Goal: Task Accomplishment & Management: Use online tool/utility

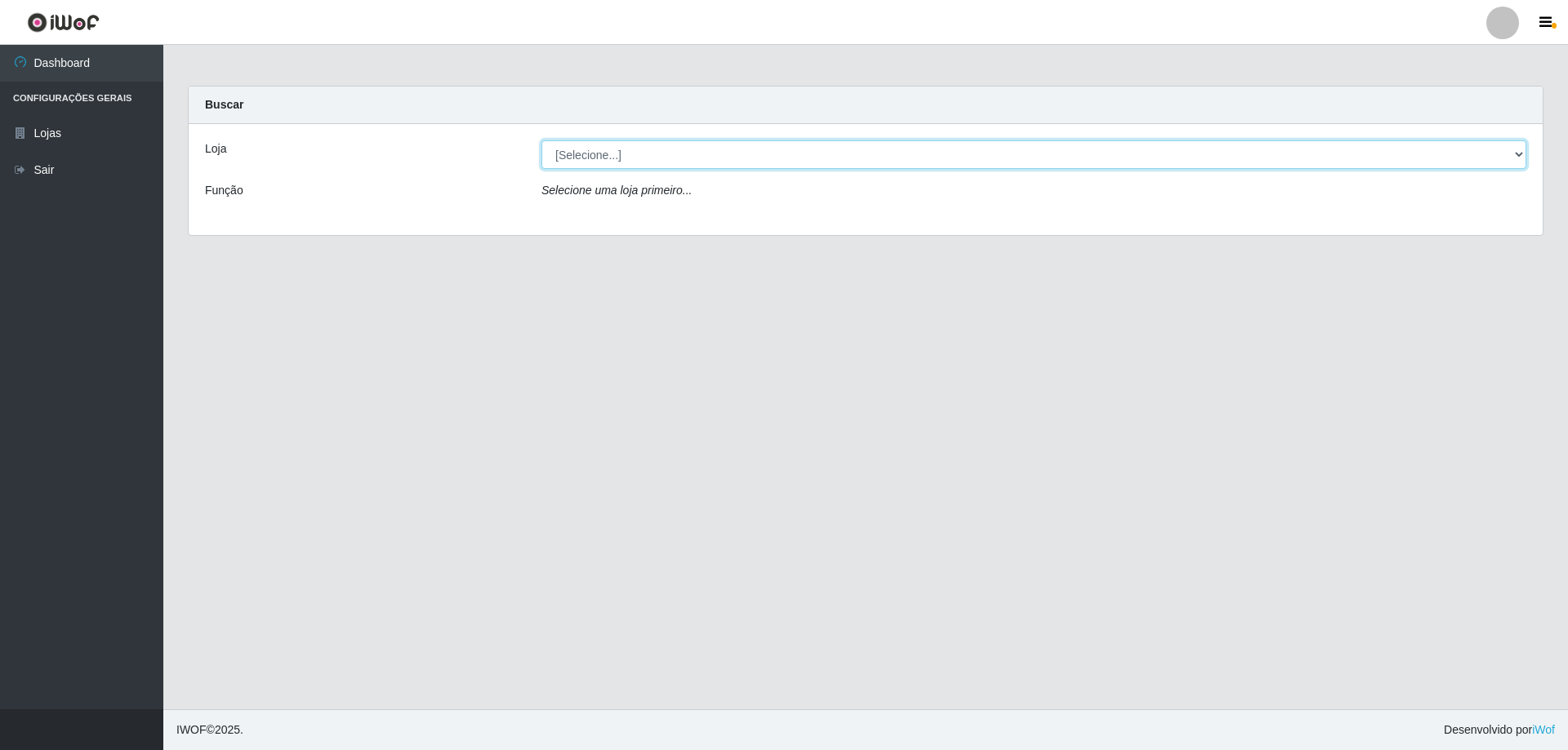
click at [588, 148] on select "[Selecione...] Atacado Vem - [STREET_ADDRESS]" at bounding box center [1033, 154] width 985 height 29
click at [541, 141] on select "[Selecione...] Atacado Vem - [STREET_ADDRESS]" at bounding box center [1033, 154] width 985 height 29
click at [616, 167] on select "[Selecione...] Atacado Vem - [STREET_ADDRESS]" at bounding box center [1033, 154] width 985 height 29
select select "461"
click at [541, 141] on select "[Selecione...] Atacado Vem - [STREET_ADDRESS]" at bounding box center [1033, 154] width 985 height 29
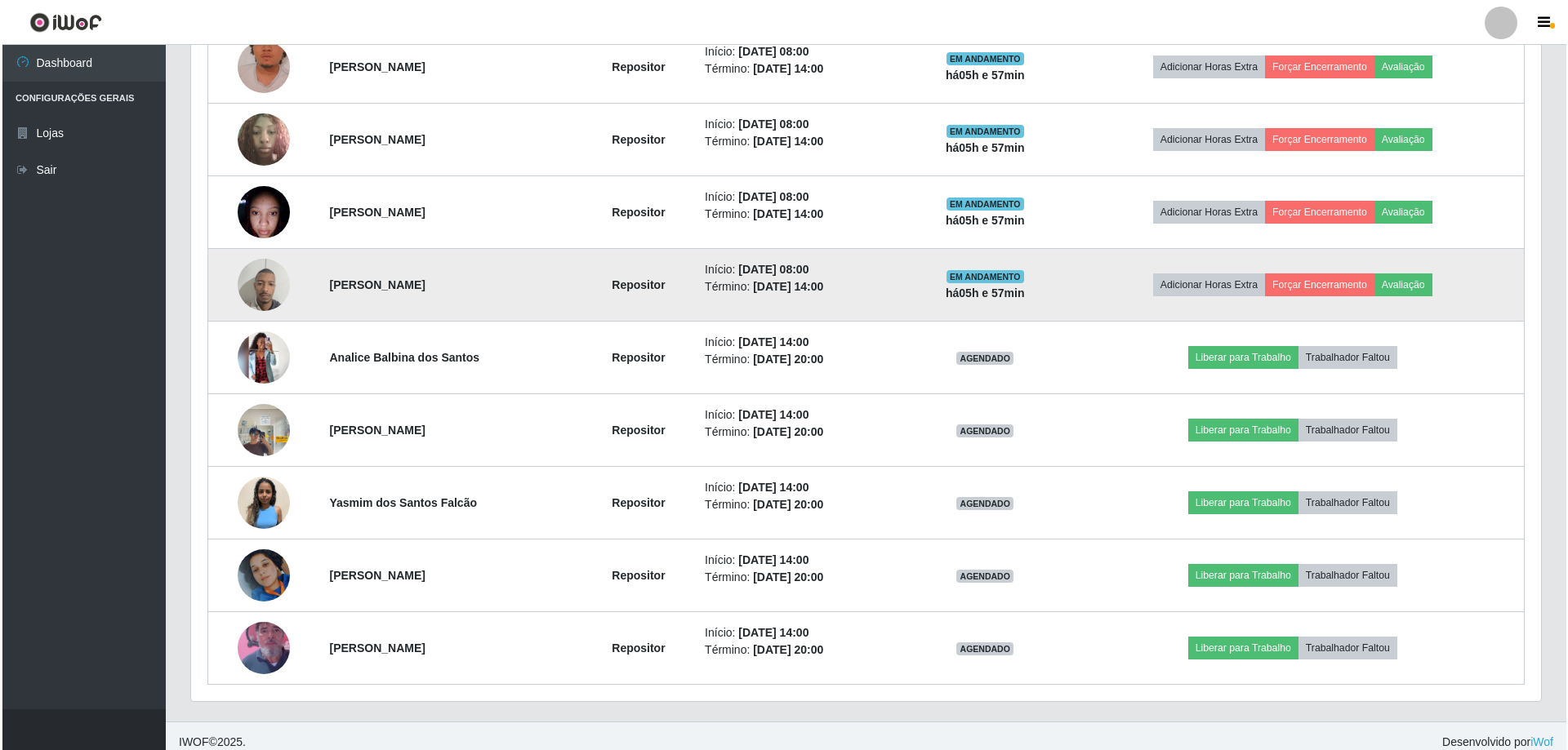
scroll to position [770, 0]
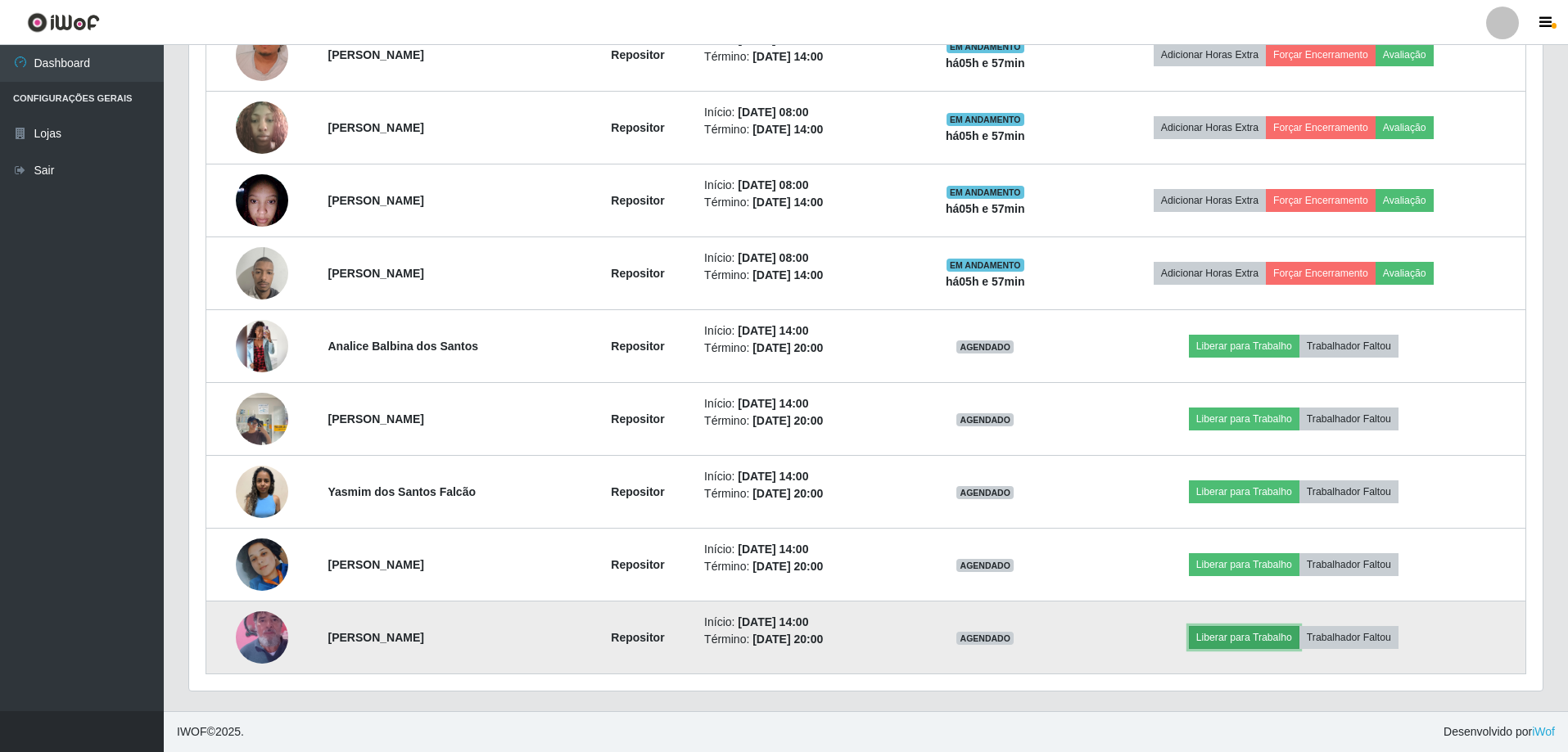
click at [1250, 648] on button "Liberar para Trabalho" at bounding box center [1243, 637] width 110 height 23
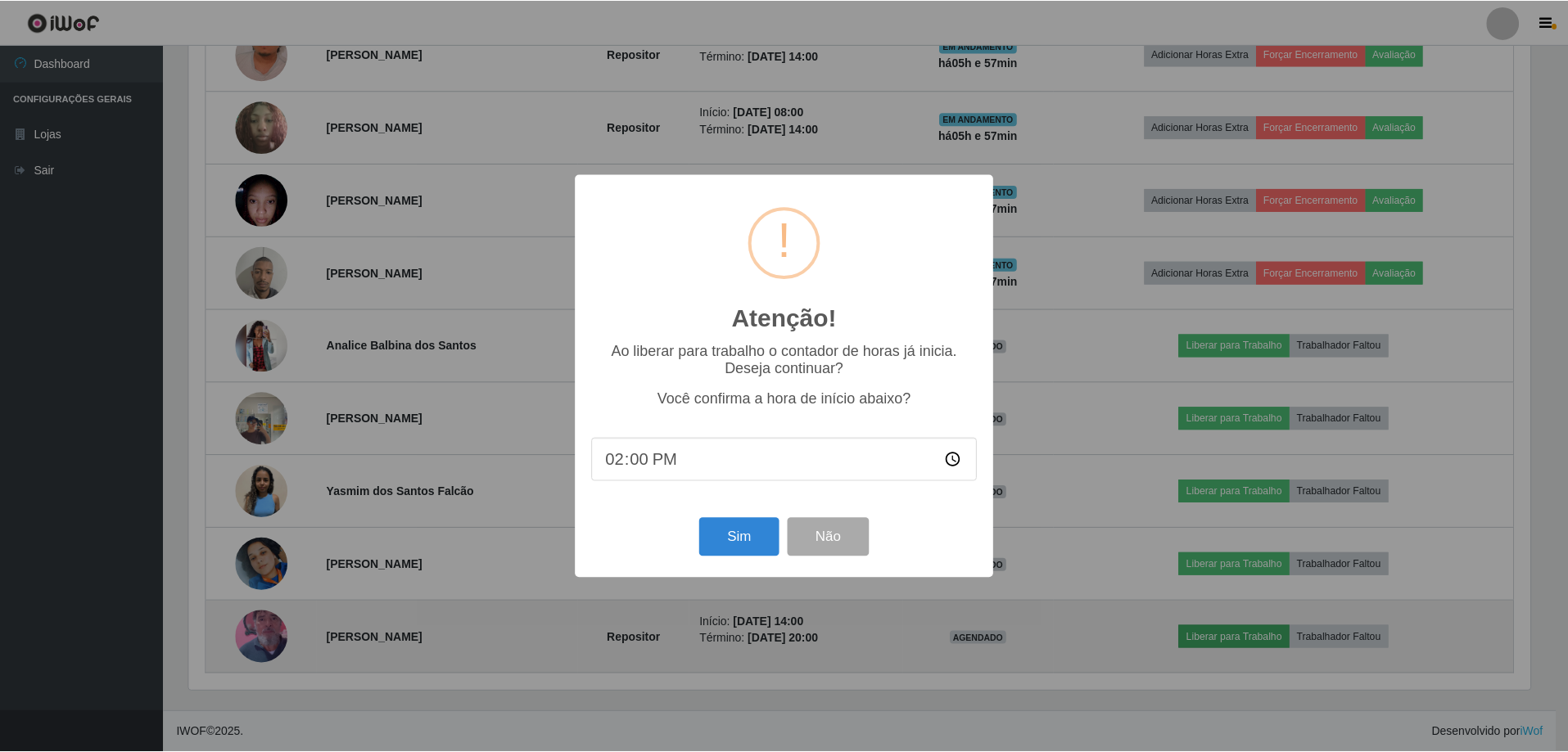
scroll to position [339, 1346]
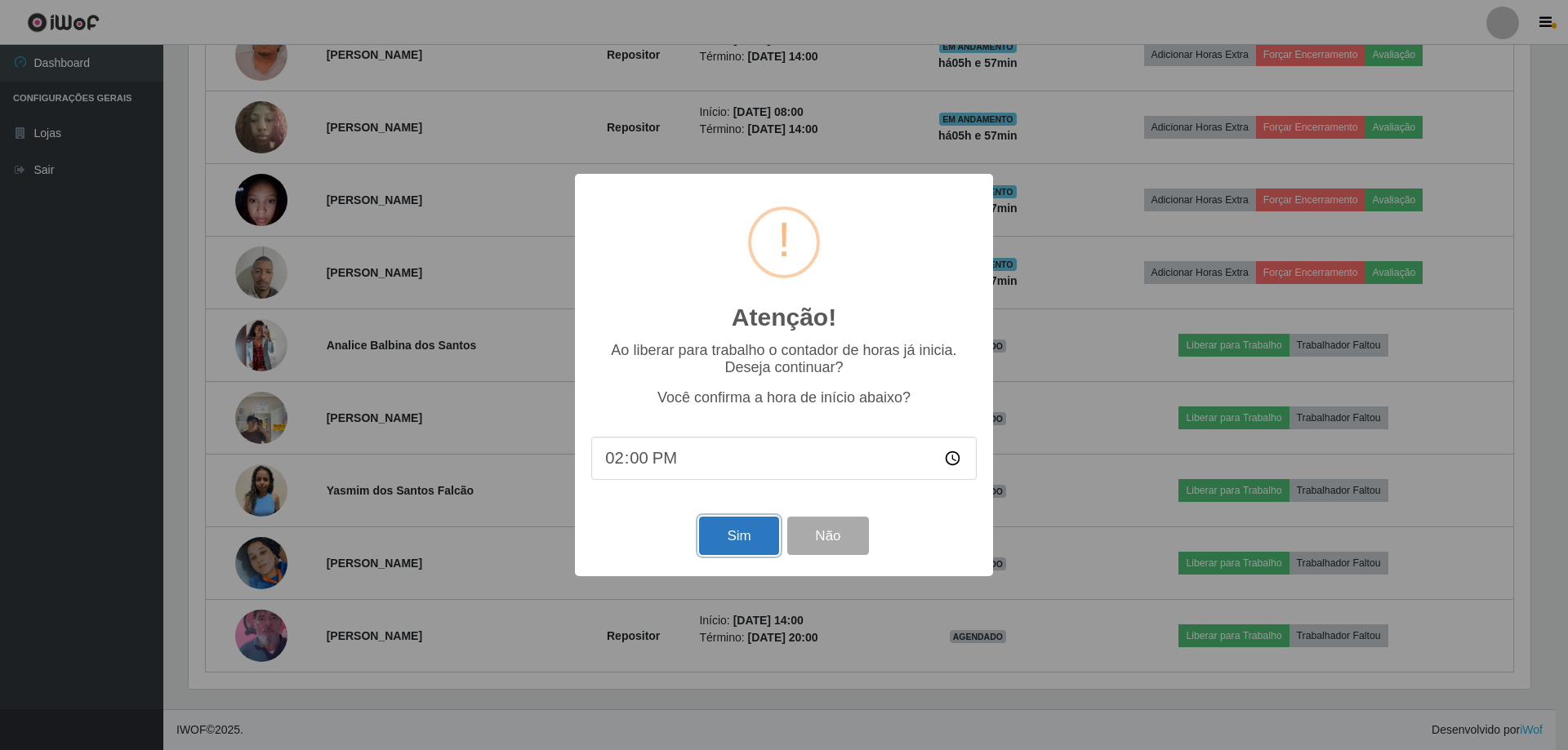
click at [734, 539] on button "Sim" at bounding box center [738, 535] width 79 height 39
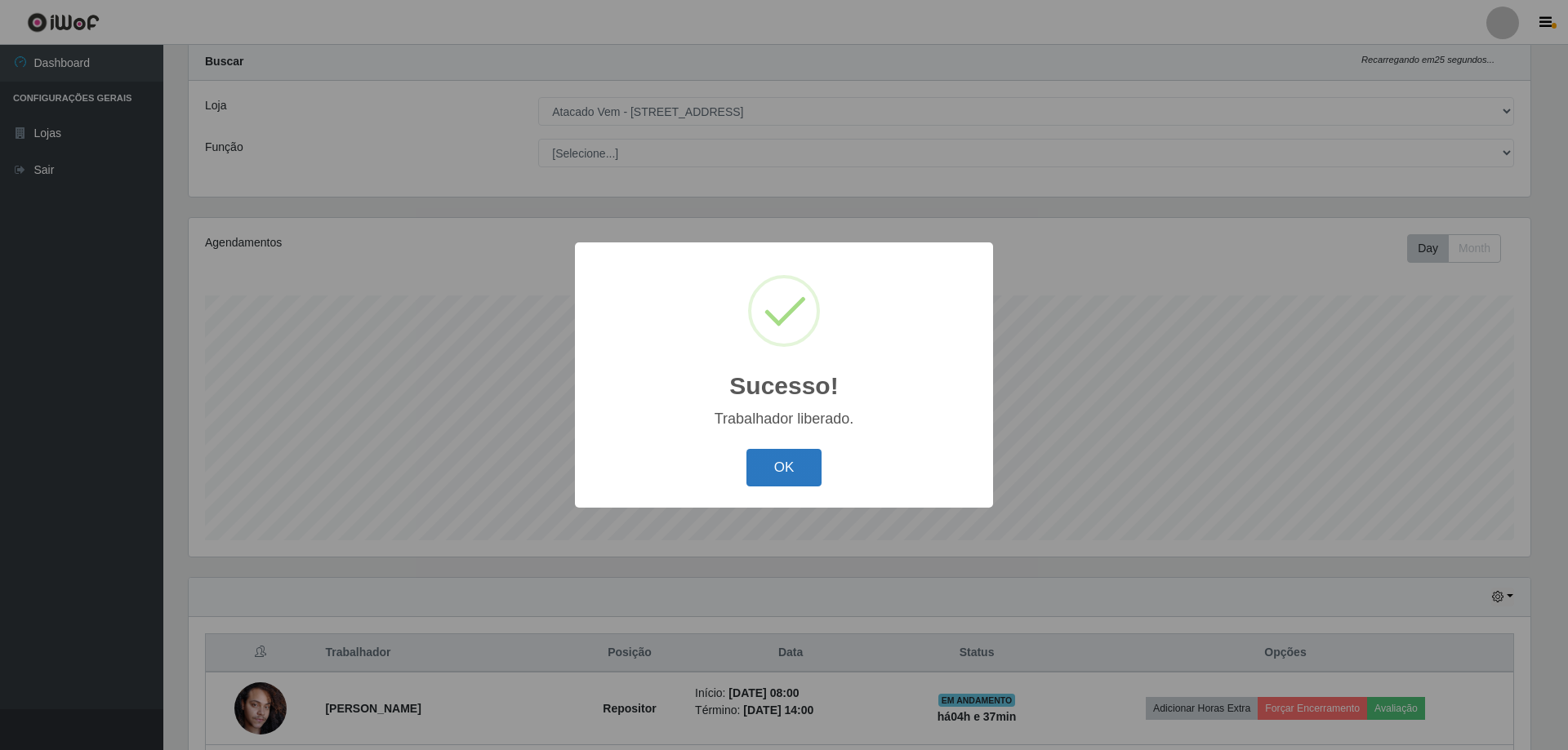
click at [801, 465] on button "OK" at bounding box center [784, 468] width 76 height 39
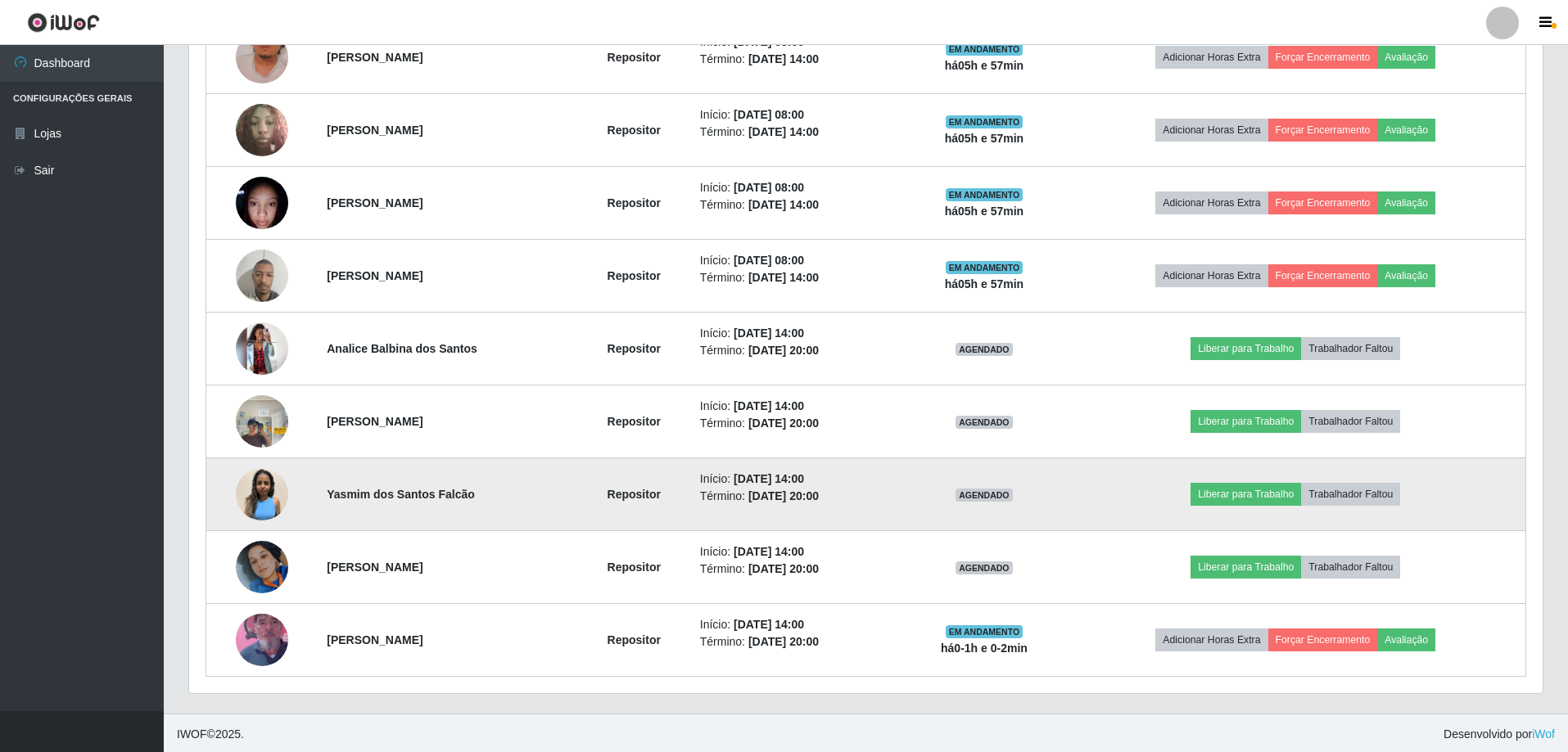
scroll to position [772, 0]
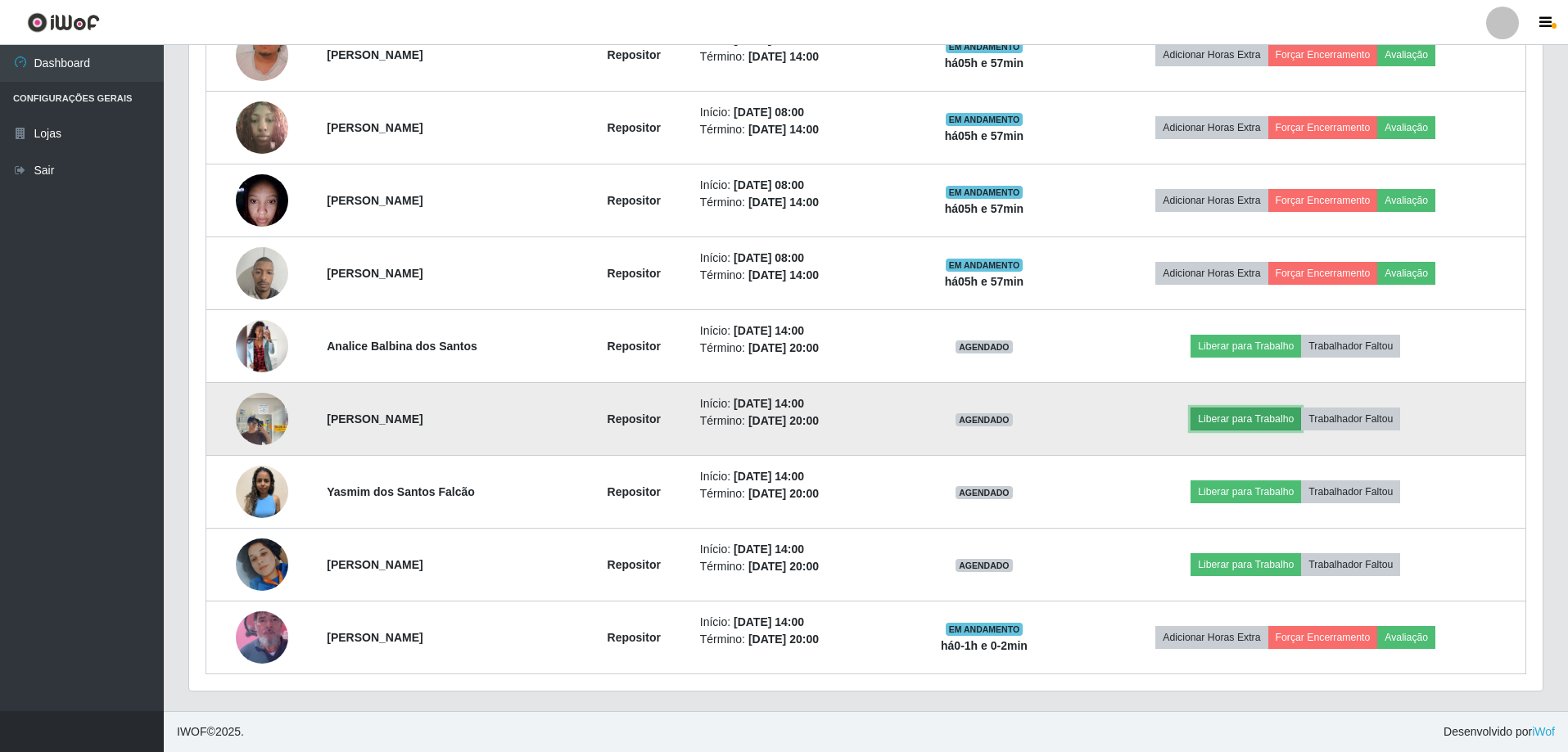
click at [1274, 414] on button "Liberar para Trabalho" at bounding box center [1245, 419] width 110 height 23
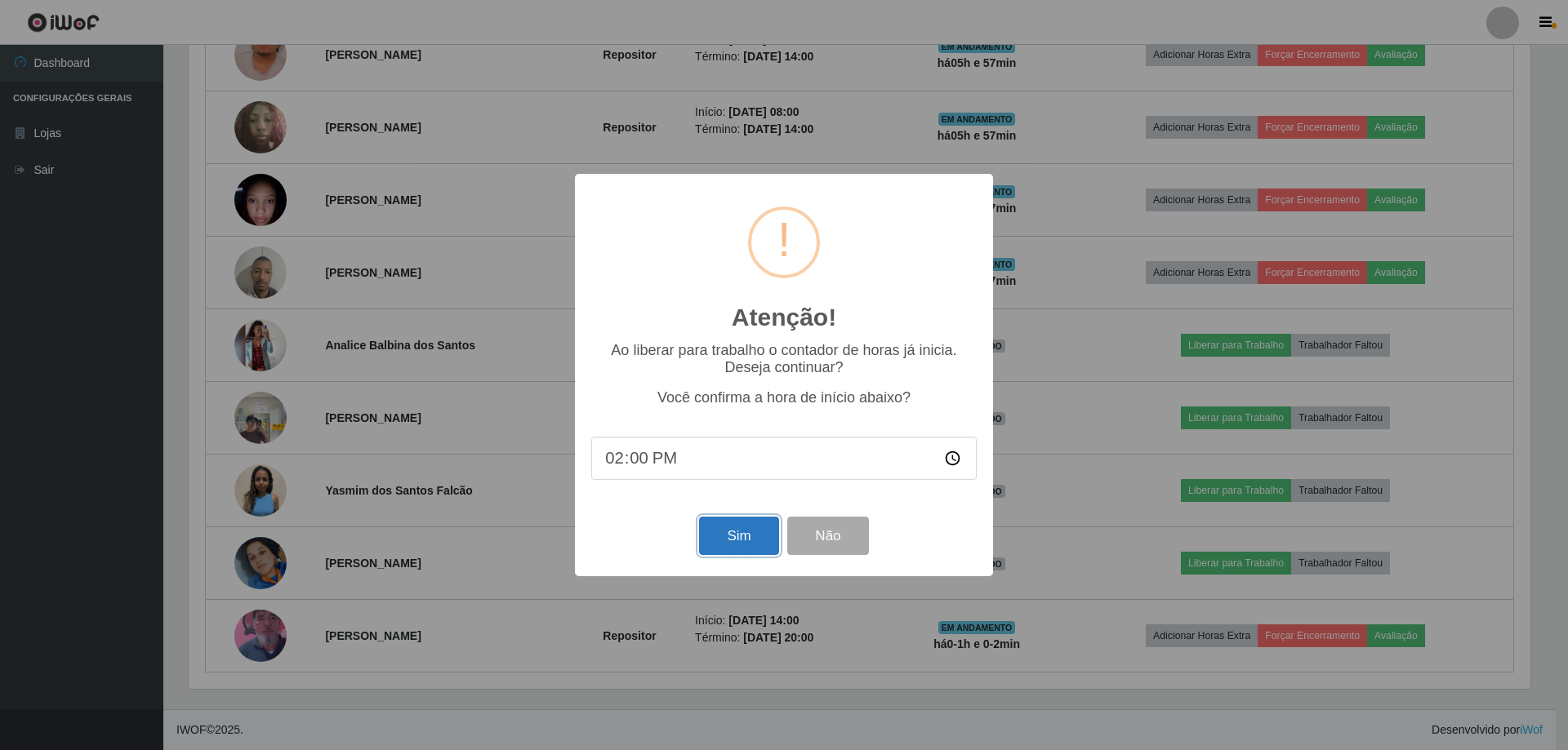
click at [736, 545] on button "Sim" at bounding box center [738, 535] width 79 height 39
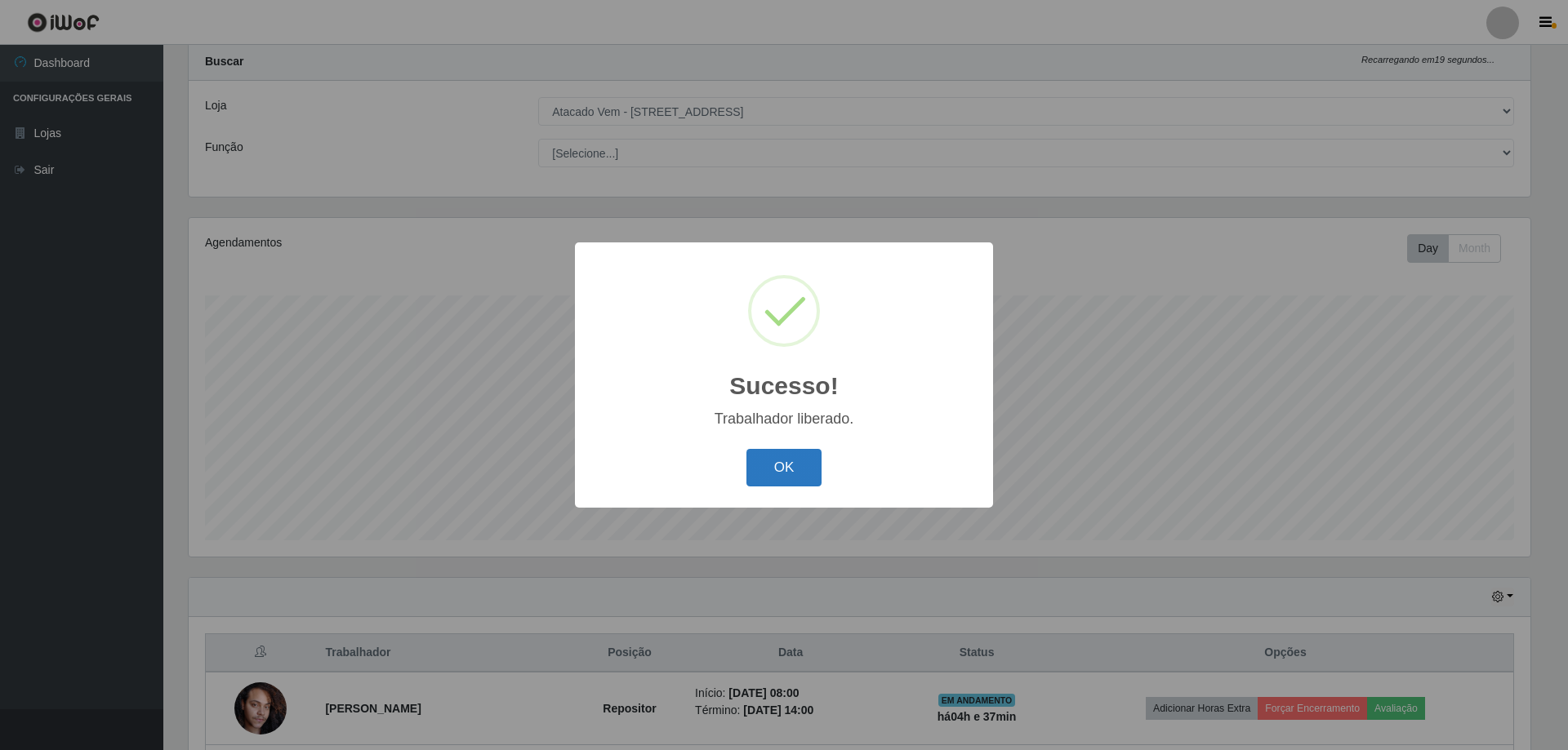
click at [771, 475] on button "OK" at bounding box center [784, 468] width 76 height 39
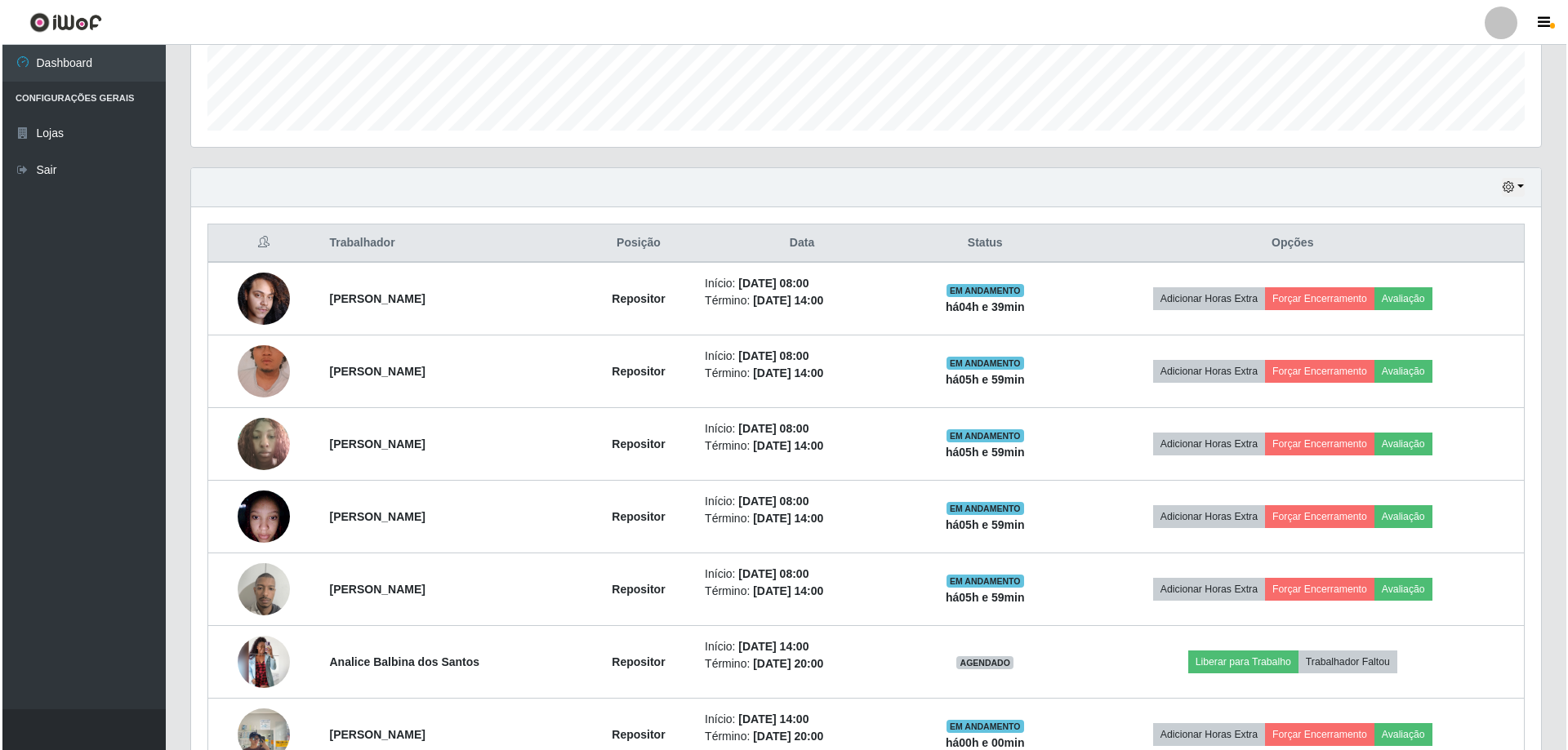
scroll to position [614, 0]
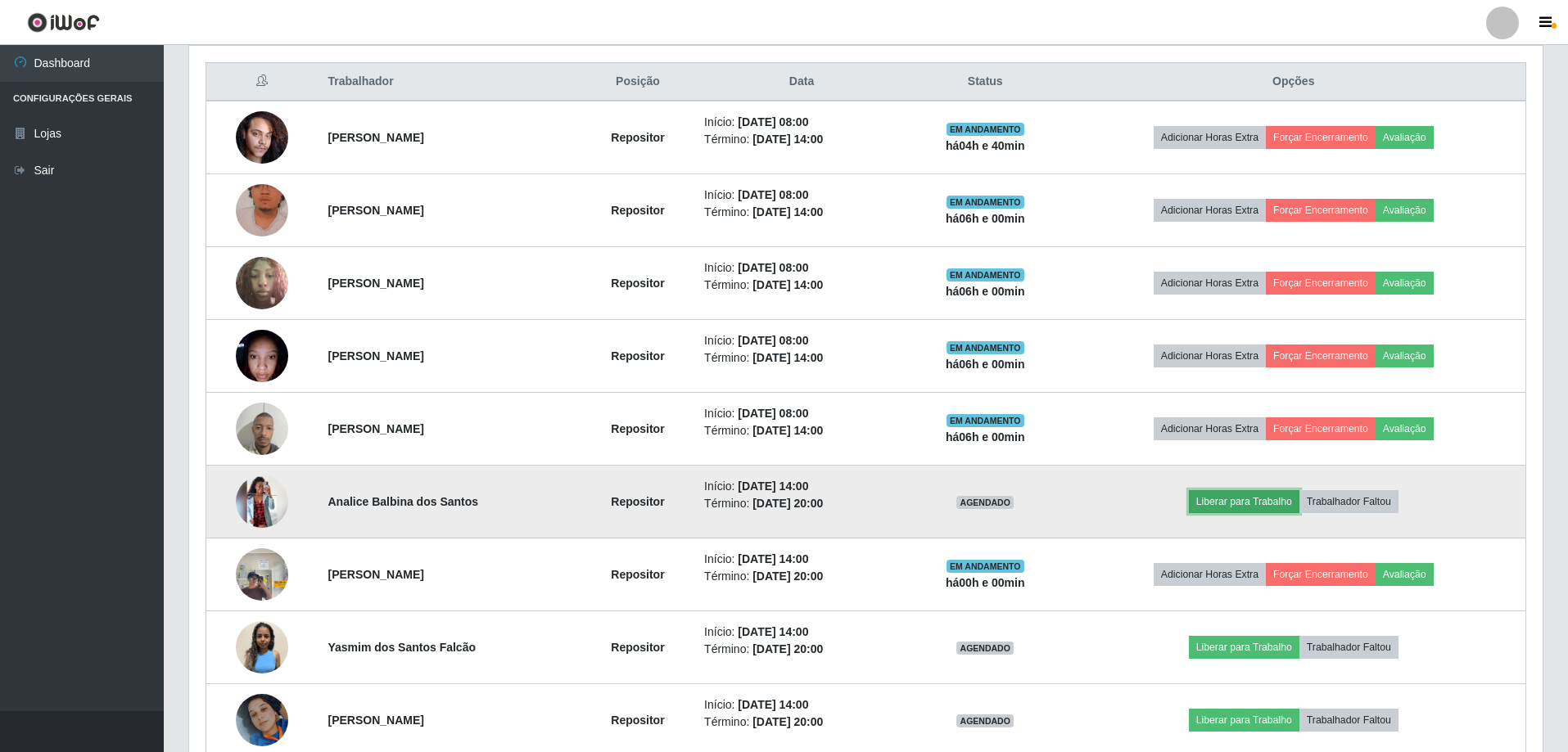
click at [1251, 506] on button "Liberar para Trabalho" at bounding box center [1243, 501] width 110 height 23
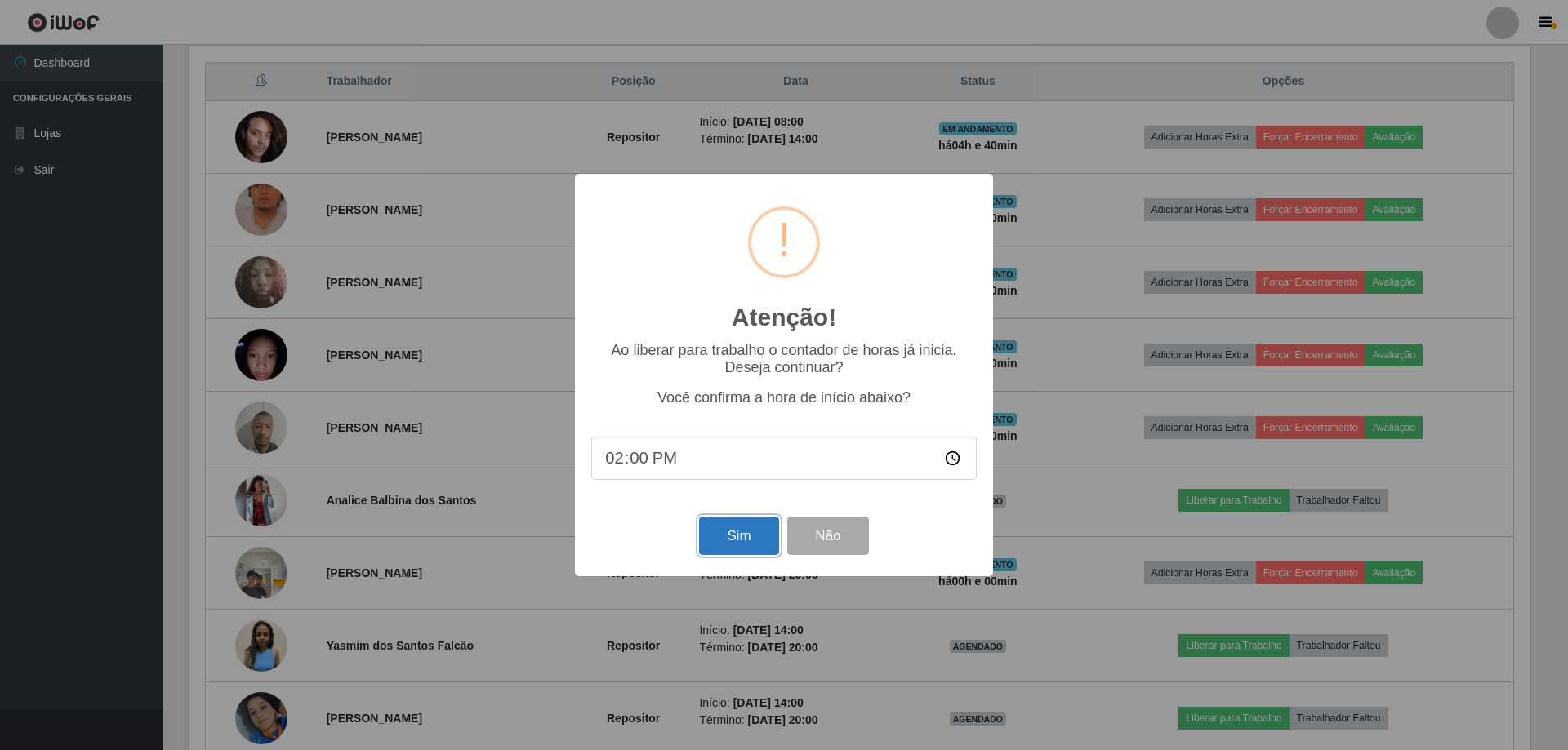
click at [758, 543] on button "Sim" at bounding box center [738, 535] width 79 height 39
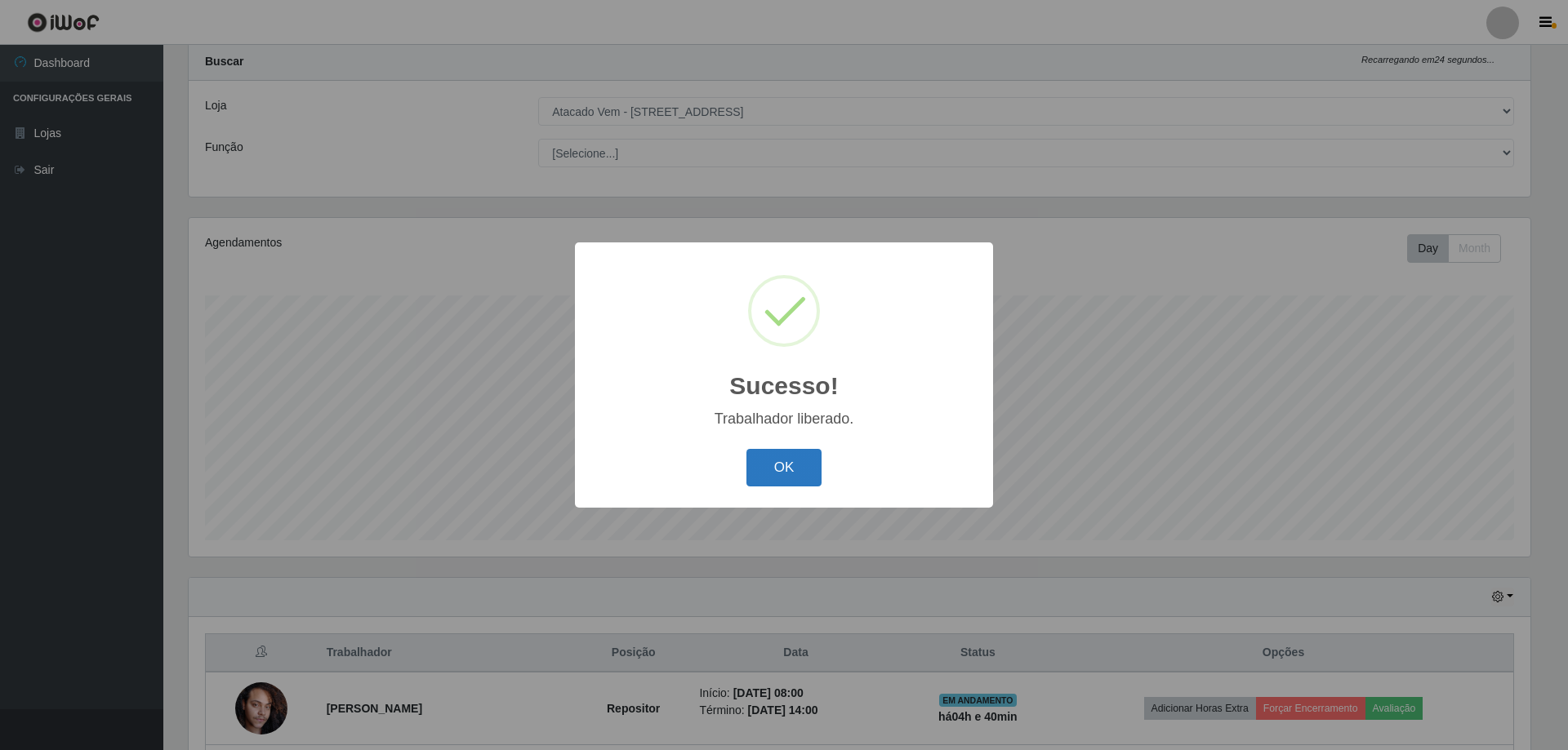
click at [818, 480] on button "OK" at bounding box center [784, 468] width 76 height 39
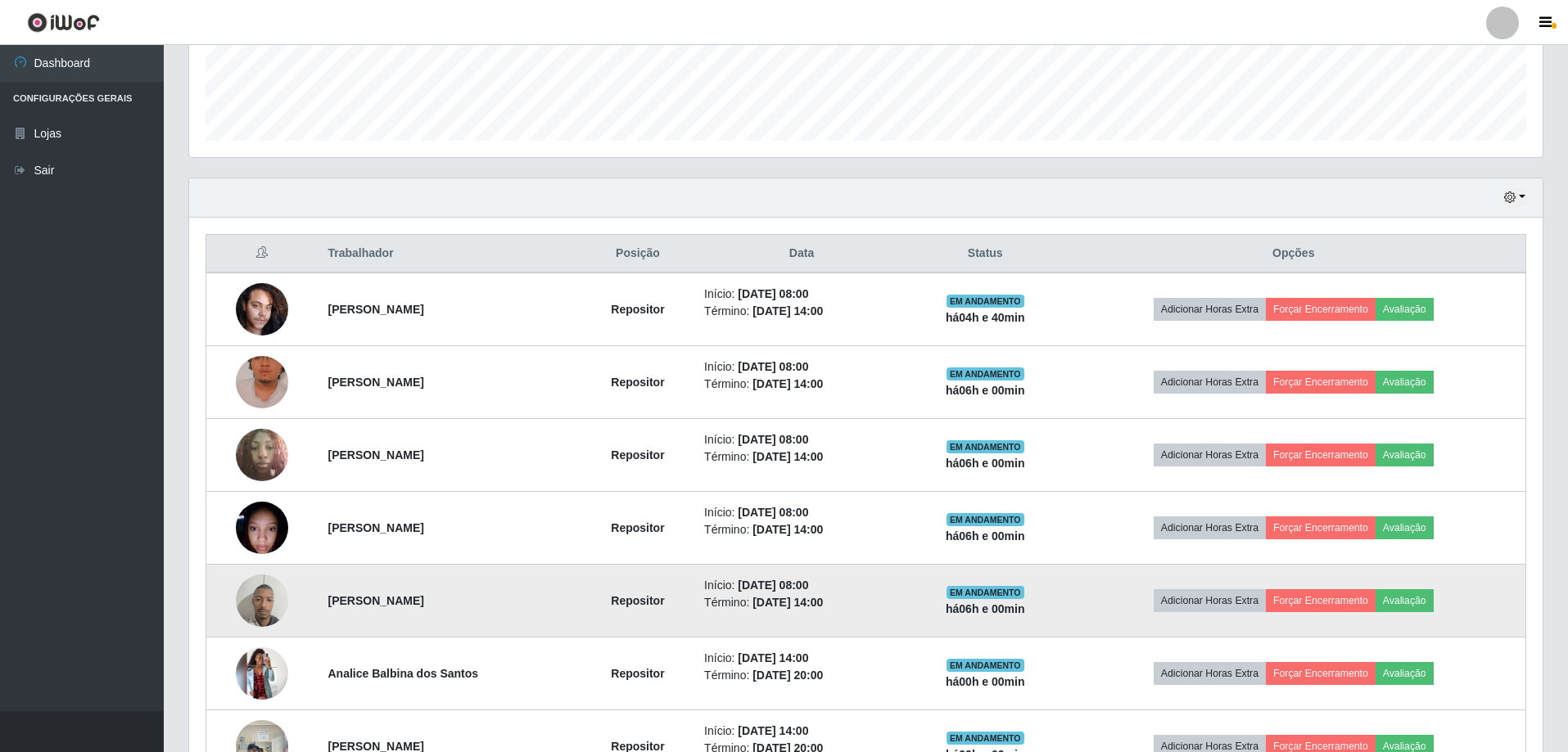
scroll to position [452, 0]
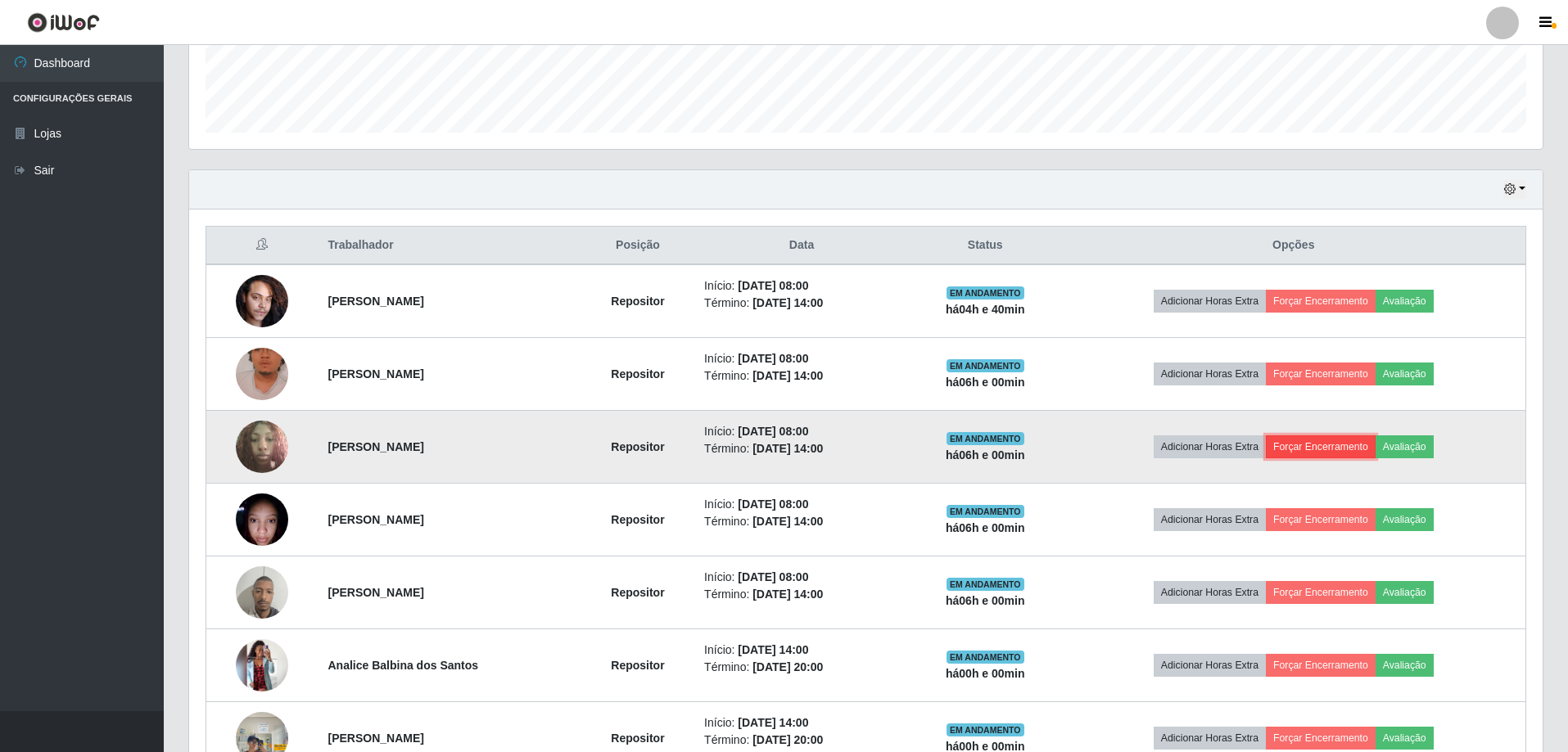
click at [1326, 449] on button "Forçar Encerramento" at bounding box center [1321, 446] width 110 height 23
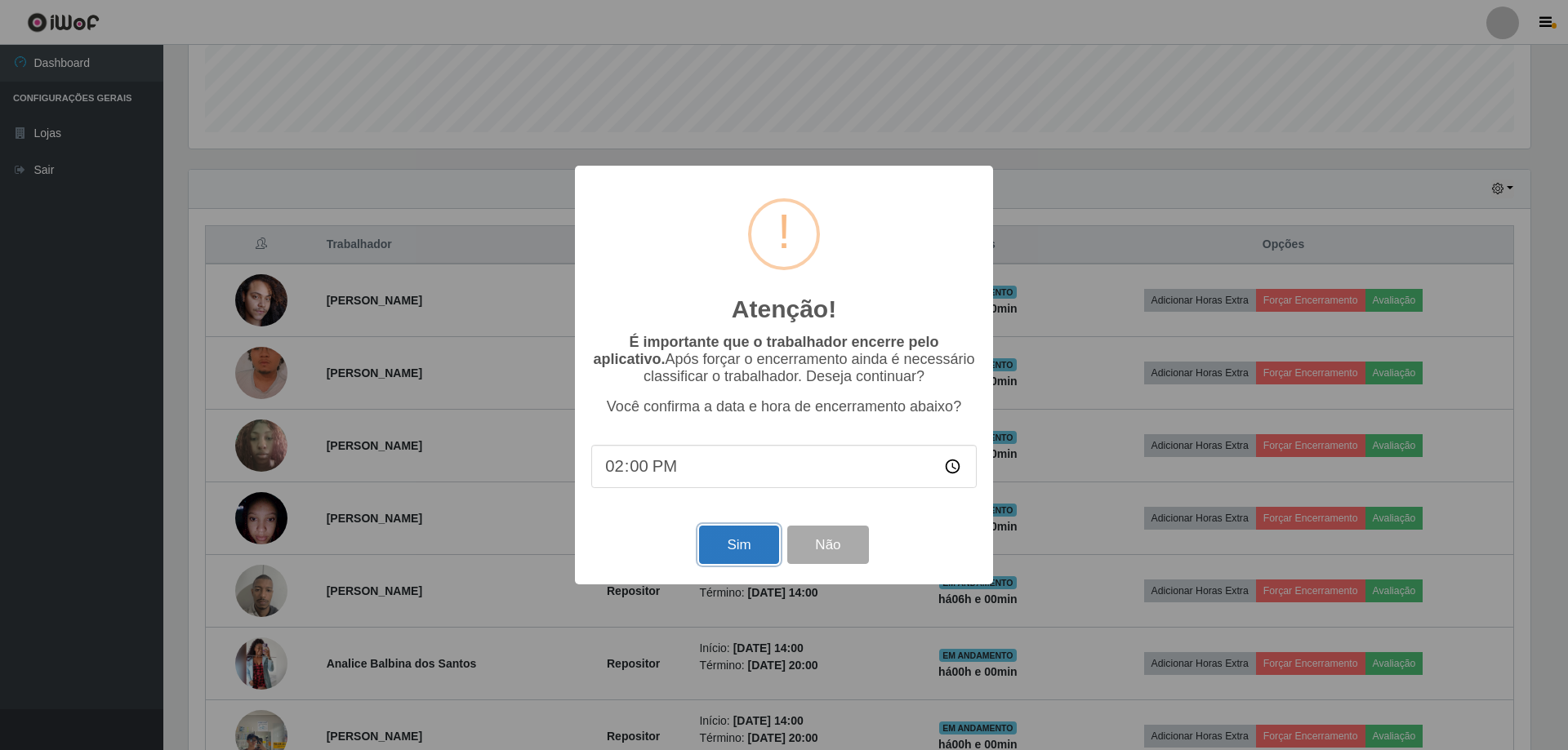
click at [748, 554] on button "Sim" at bounding box center [738, 544] width 79 height 39
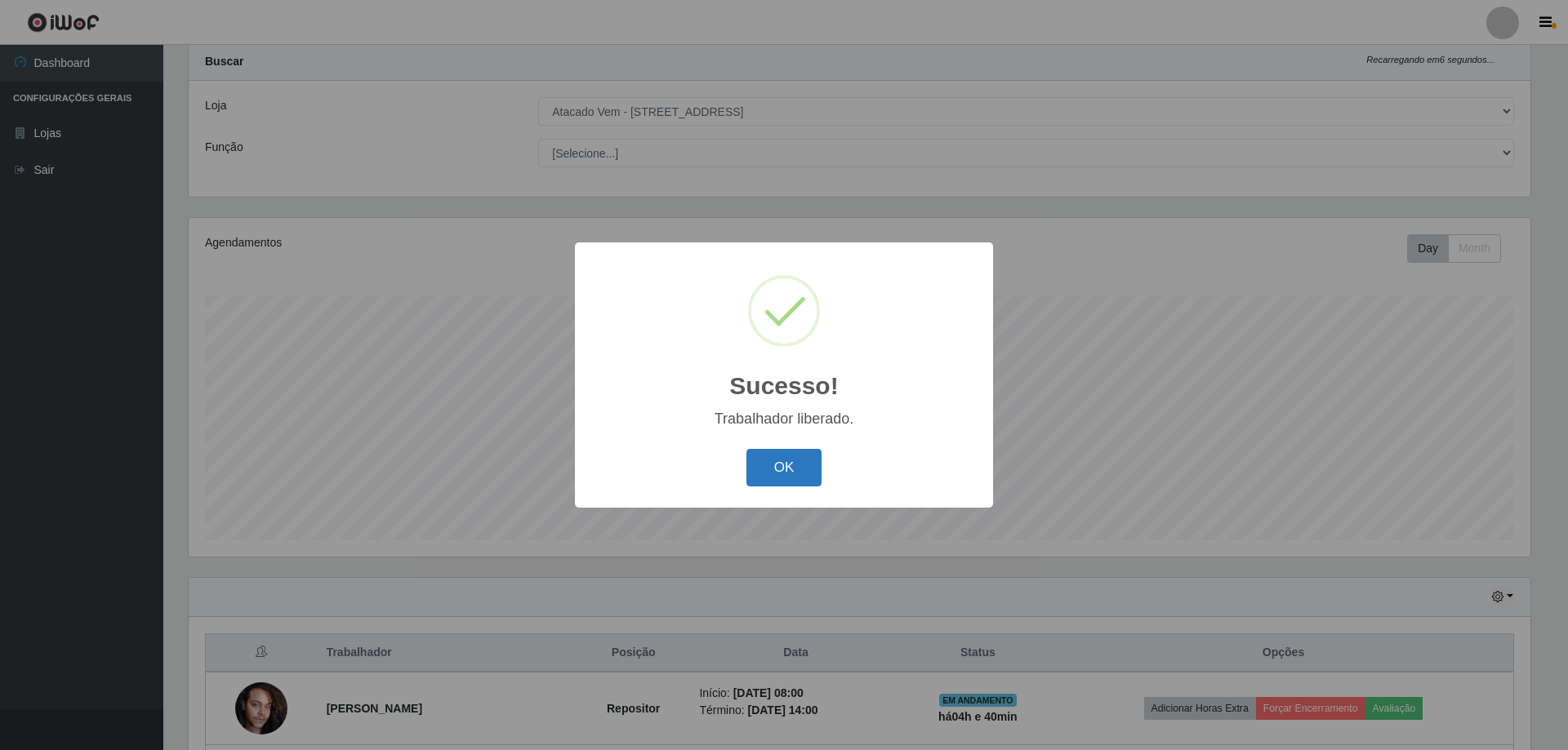
click at [774, 475] on button "OK" at bounding box center [784, 468] width 76 height 39
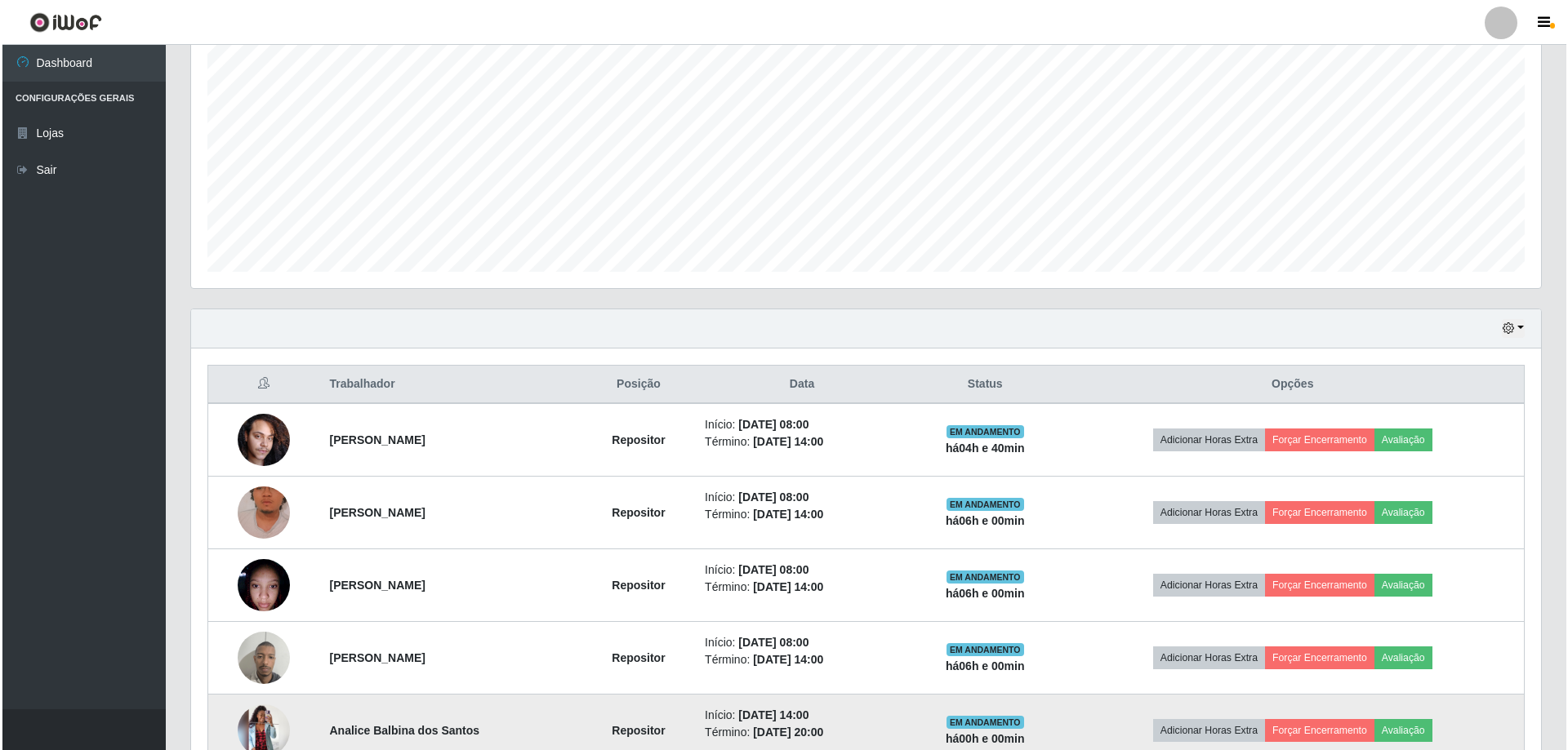
scroll to position [533, 0]
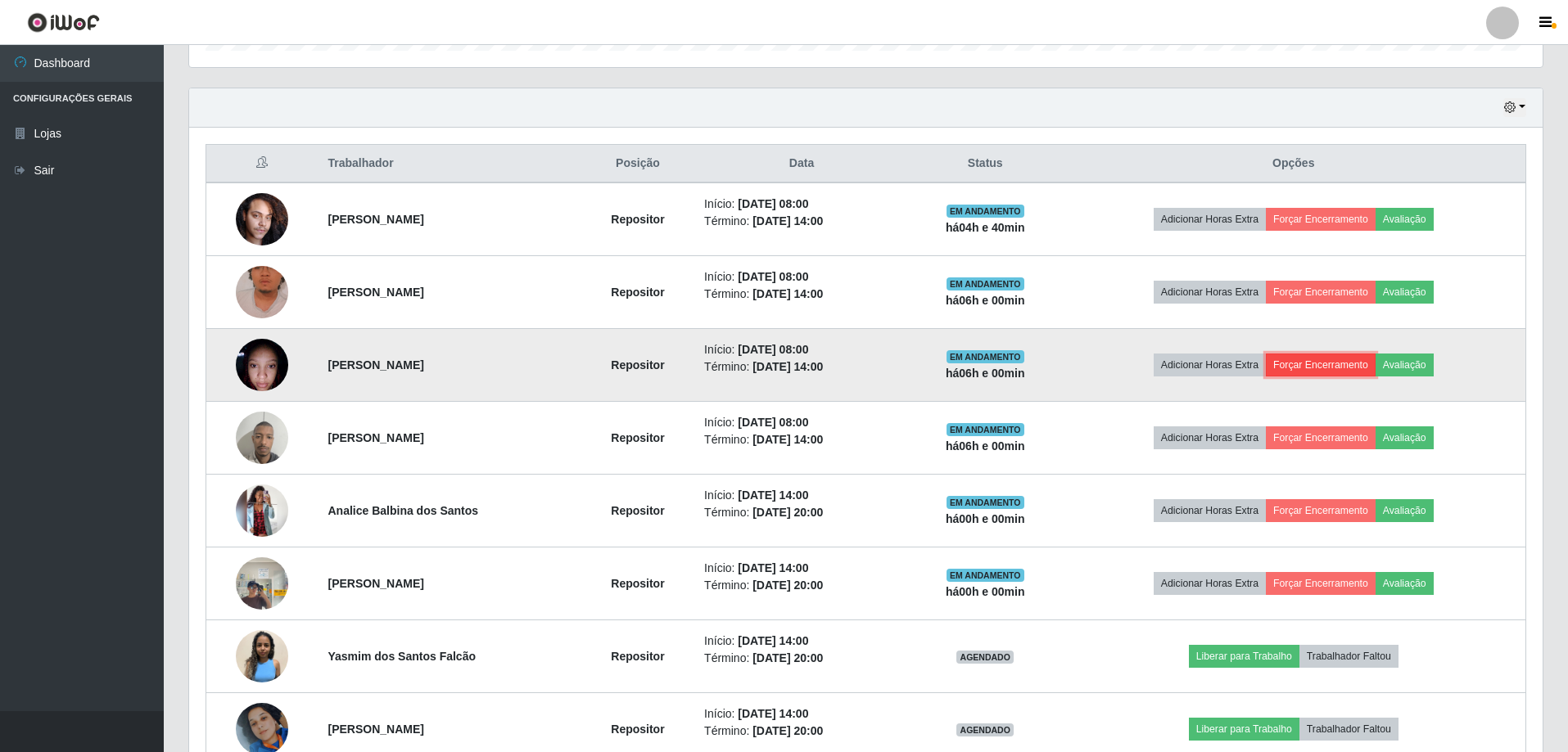
click at [1329, 353] on button "Forçar Encerramento" at bounding box center [1321, 364] width 110 height 23
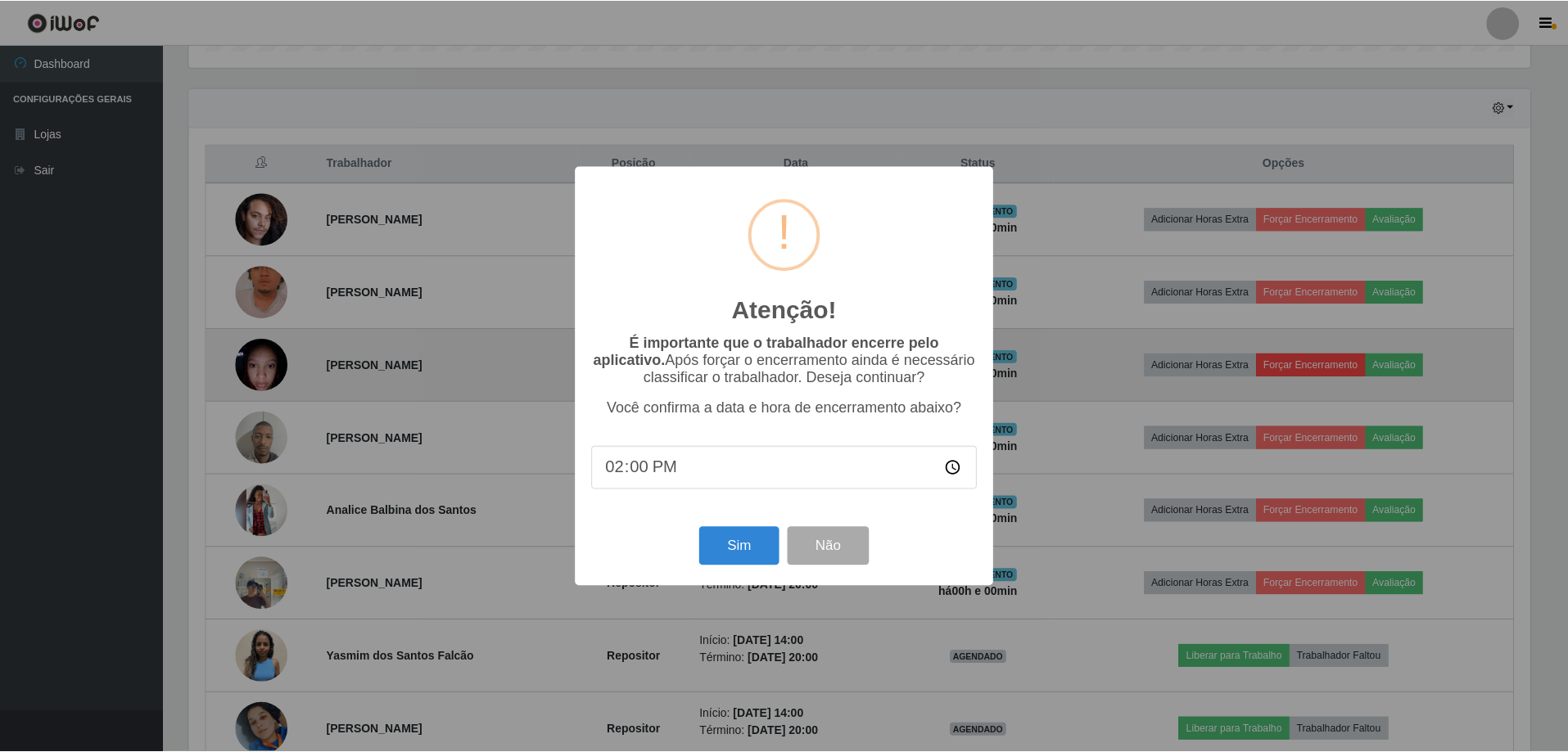
scroll to position [339, 1346]
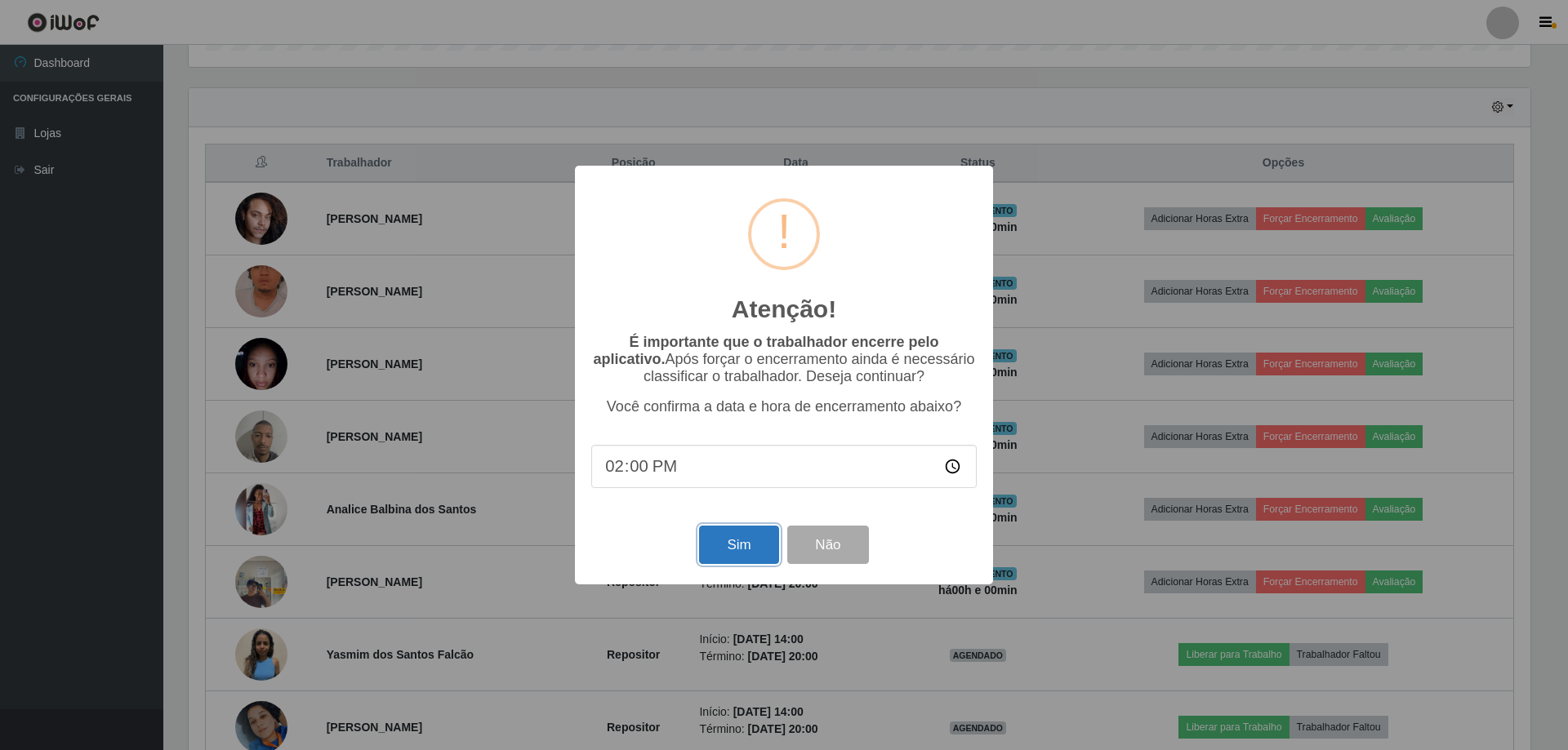
click at [730, 557] on button "Sim" at bounding box center [738, 544] width 79 height 39
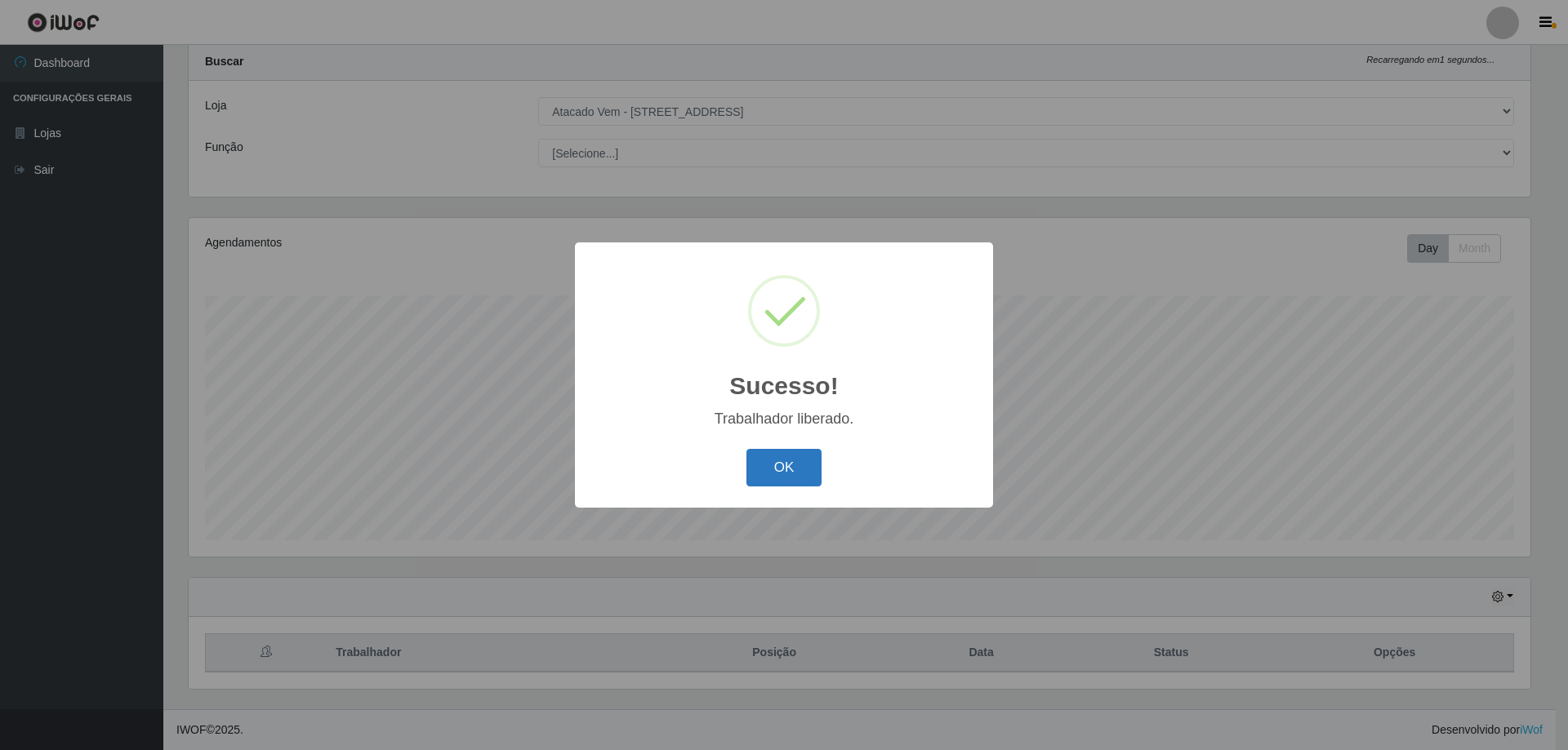
click at [789, 474] on button "OK" at bounding box center [784, 468] width 76 height 39
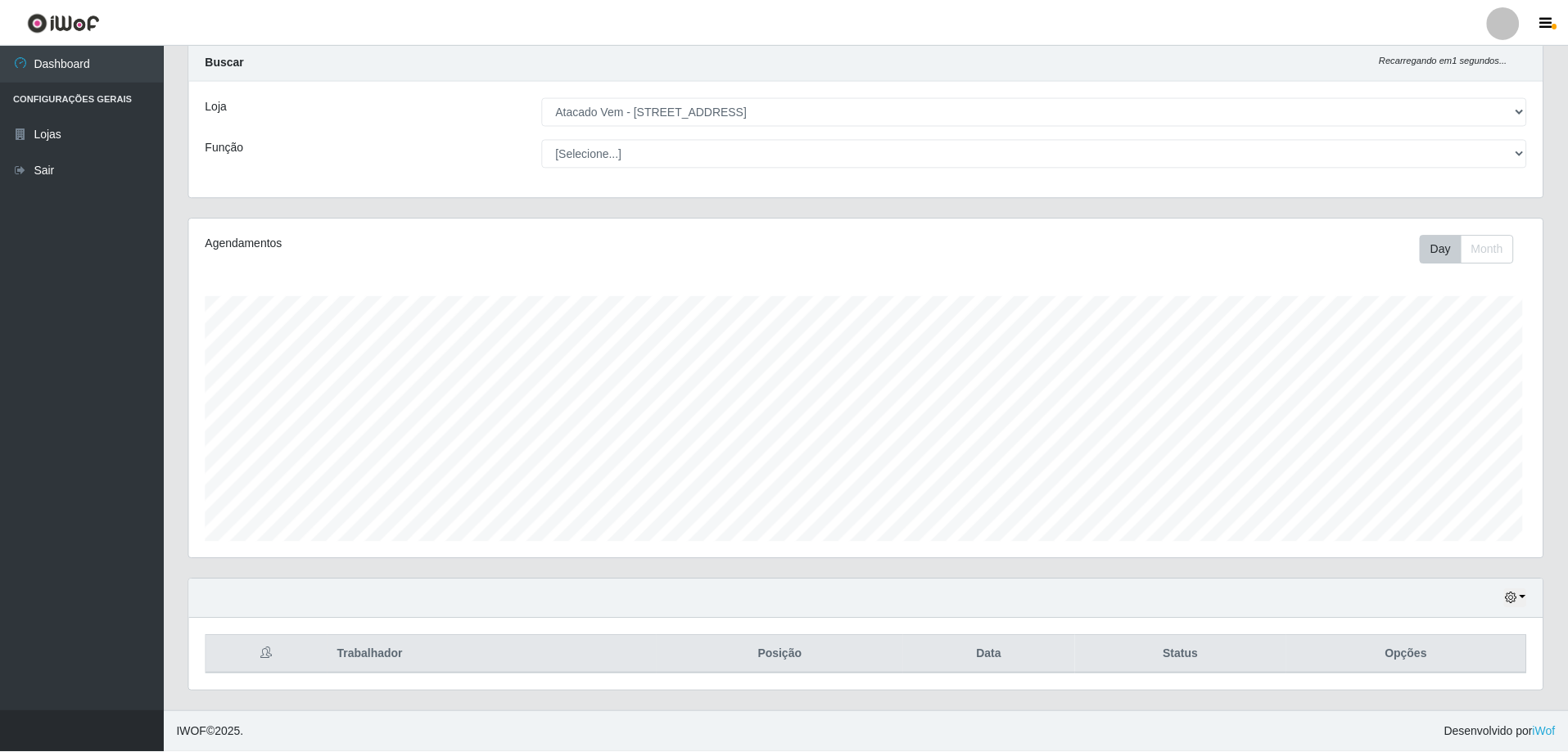
scroll to position [0, 0]
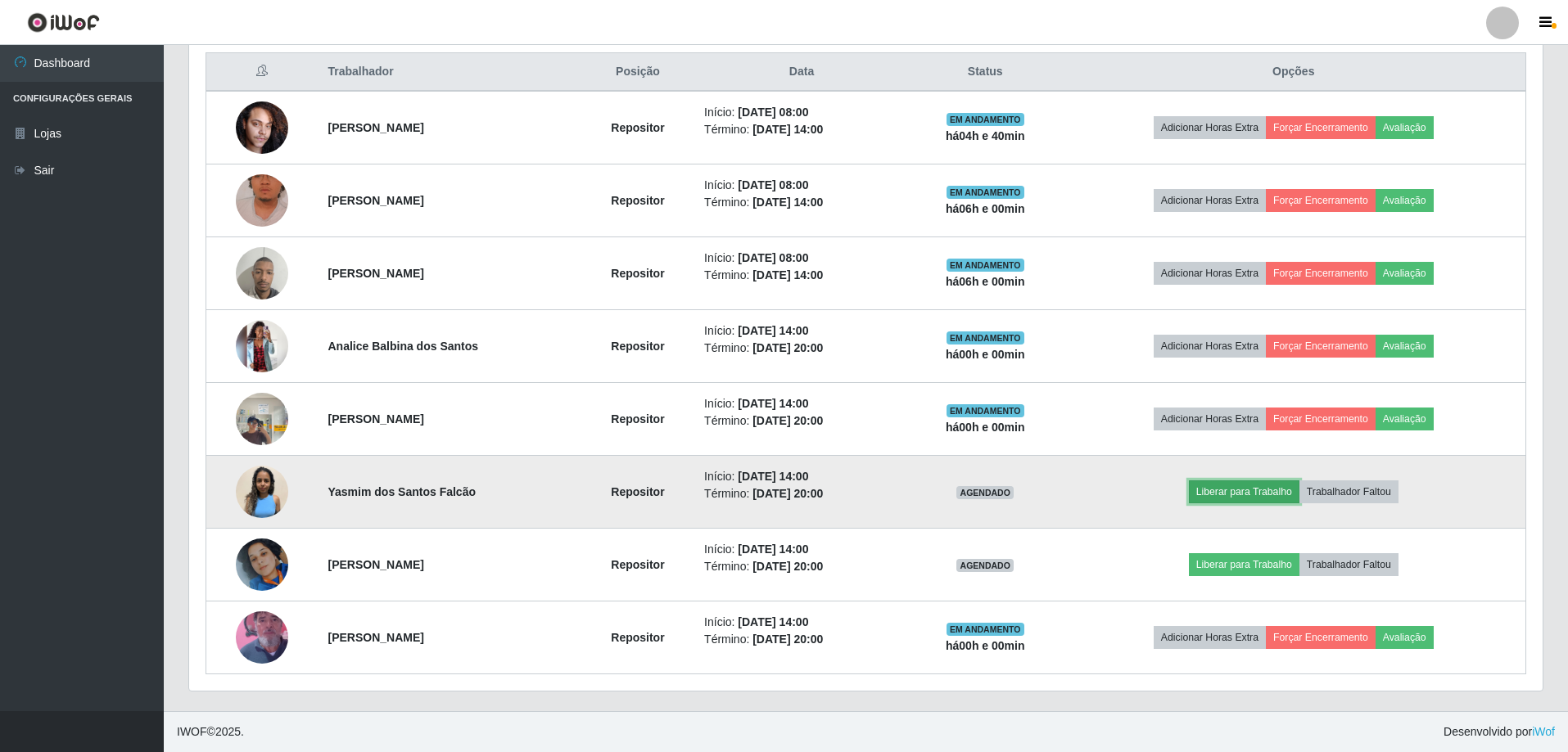
click at [1232, 503] on button "Liberar para Trabalho" at bounding box center [1243, 491] width 110 height 23
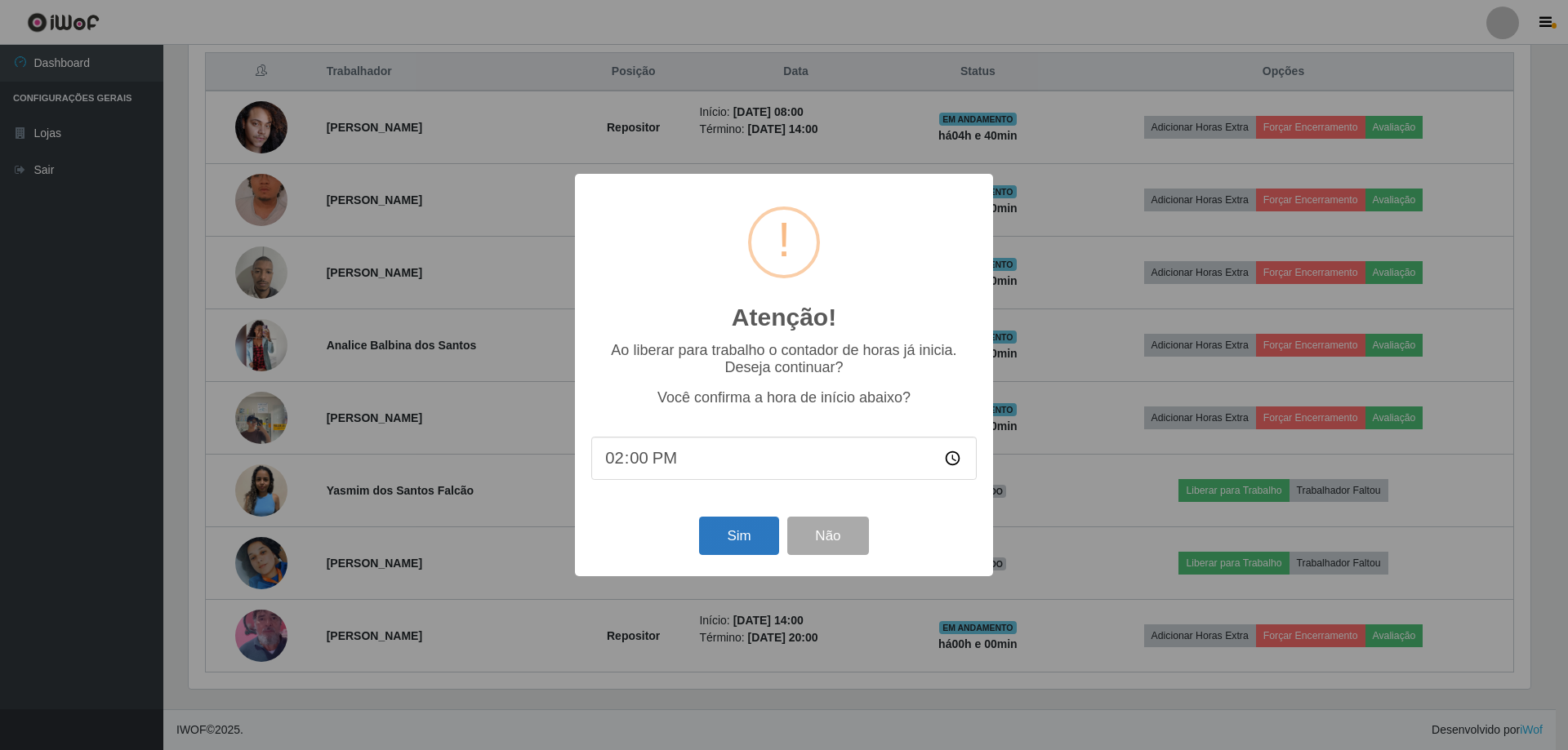
drag, startPoint x: 698, startPoint y: 539, endPoint x: 727, endPoint y: 543, distance: 29.3
click at [709, 541] on div "Sim Não" at bounding box center [783, 535] width 385 height 47
click at [731, 543] on button "Sim" at bounding box center [738, 535] width 79 height 39
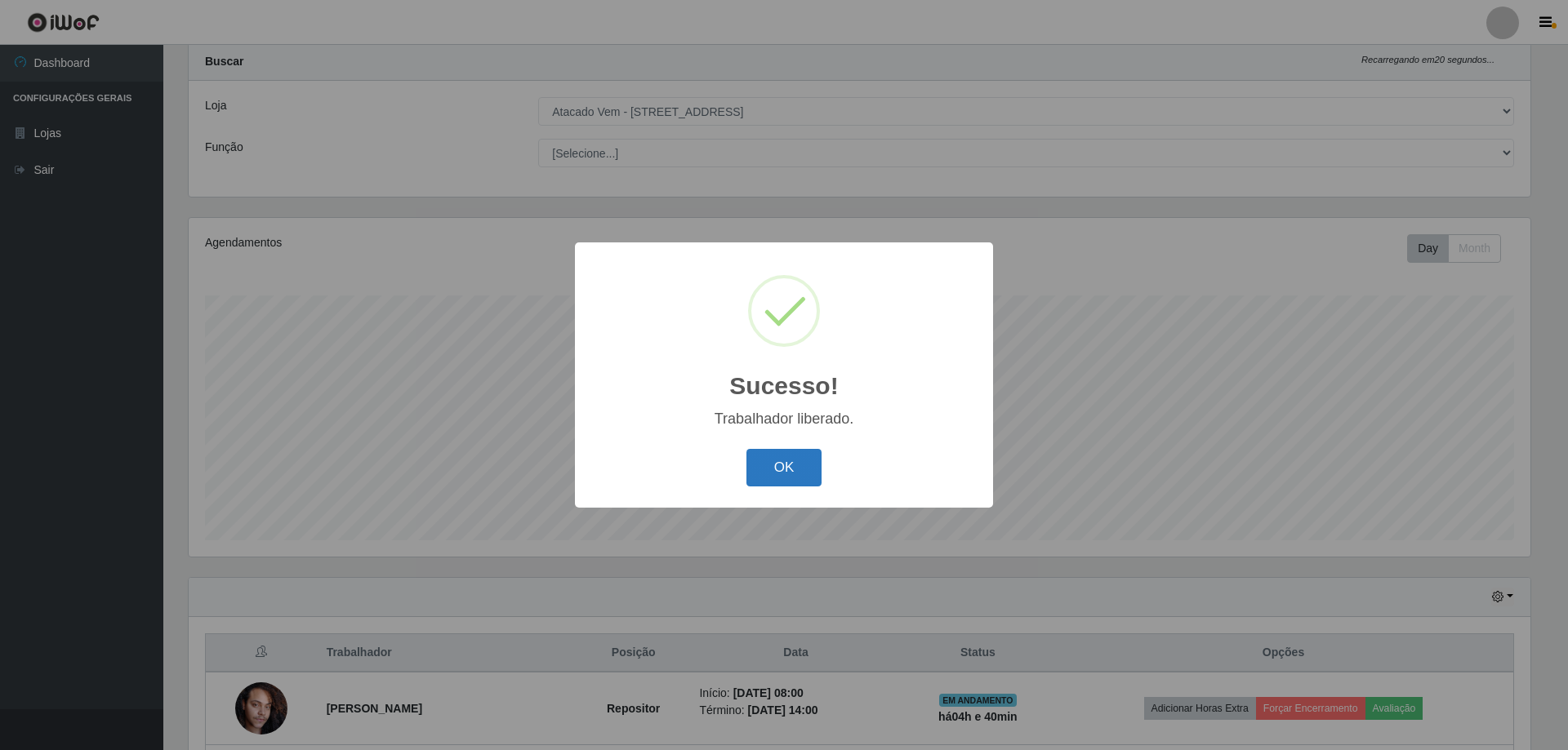
click at [806, 472] on button "OK" at bounding box center [784, 468] width 76 height 39
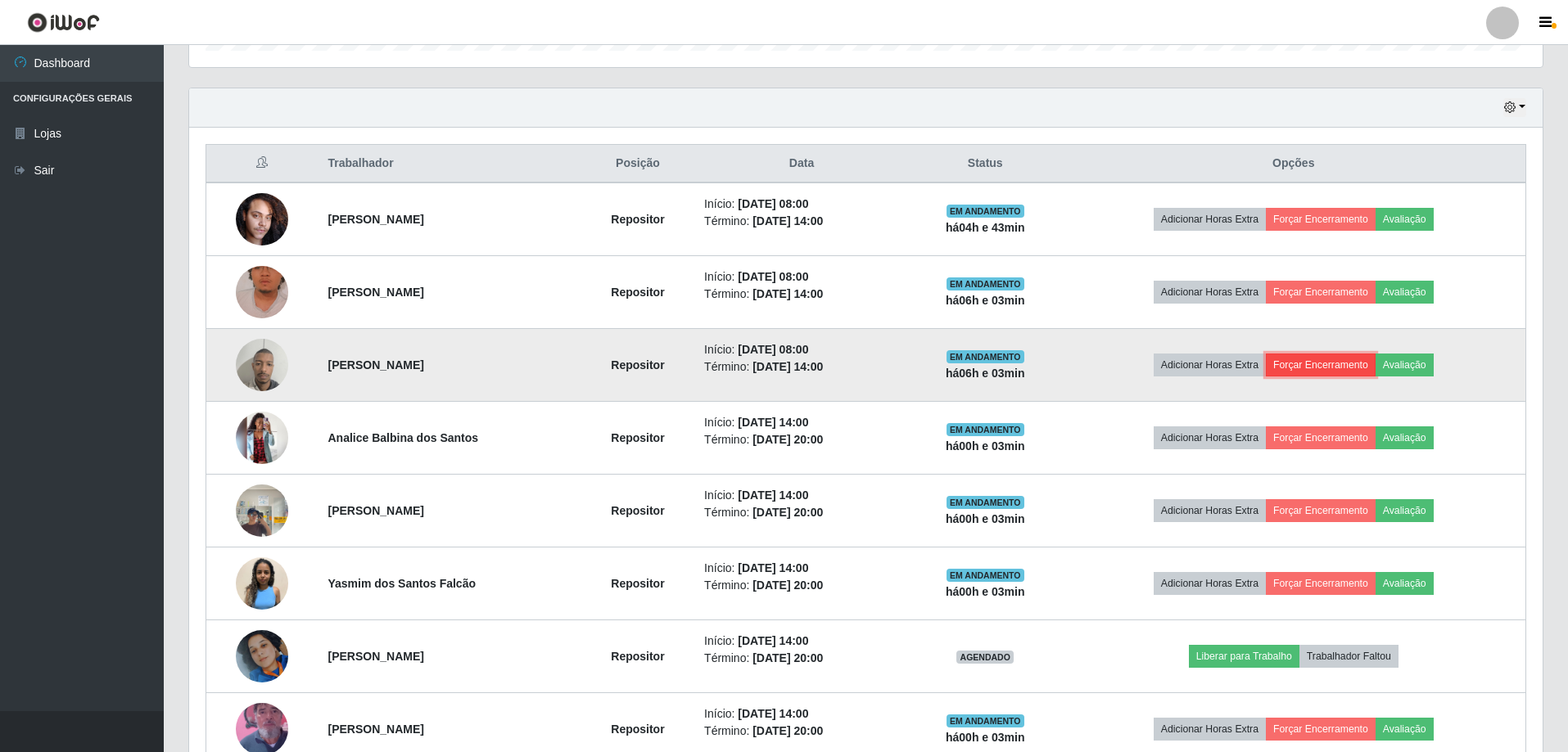
click at [1355, 358] on button "Forçar Encerramento" at bounding box center [1321, 364] width 110 height 23
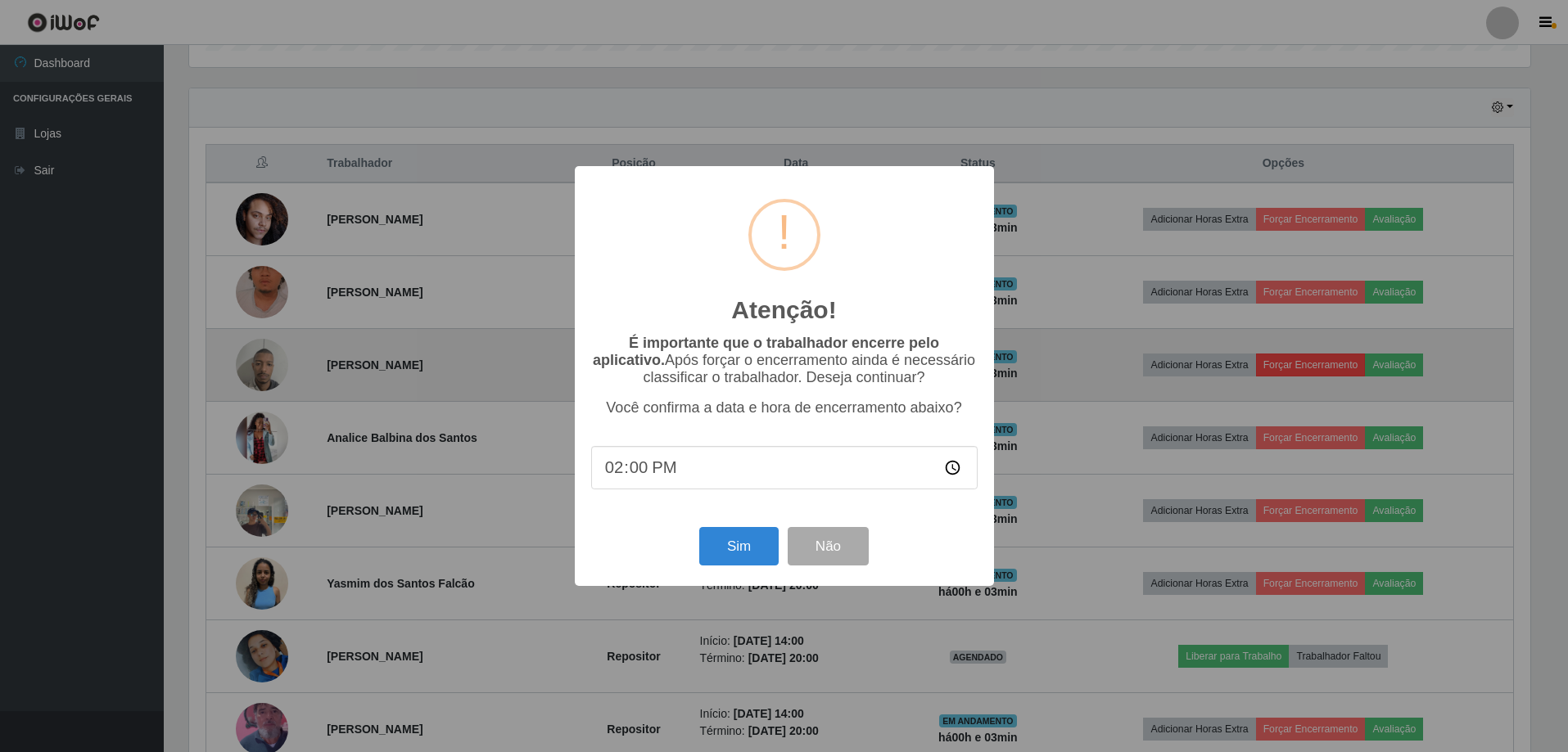
scroll to position [339, 1346]
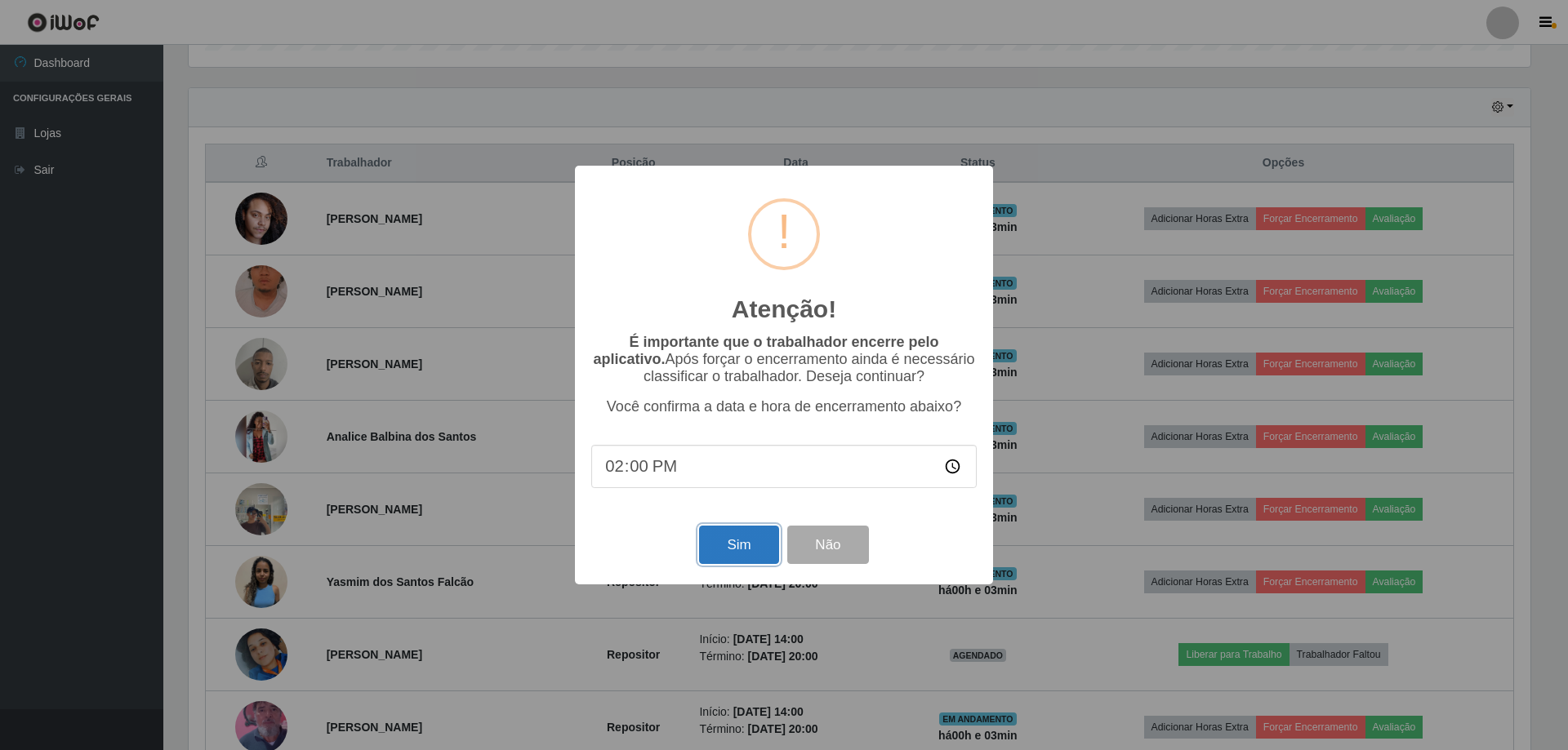
click at [741, 549] on button "Sim" at bounding box center [738, 544] width 79 height 39
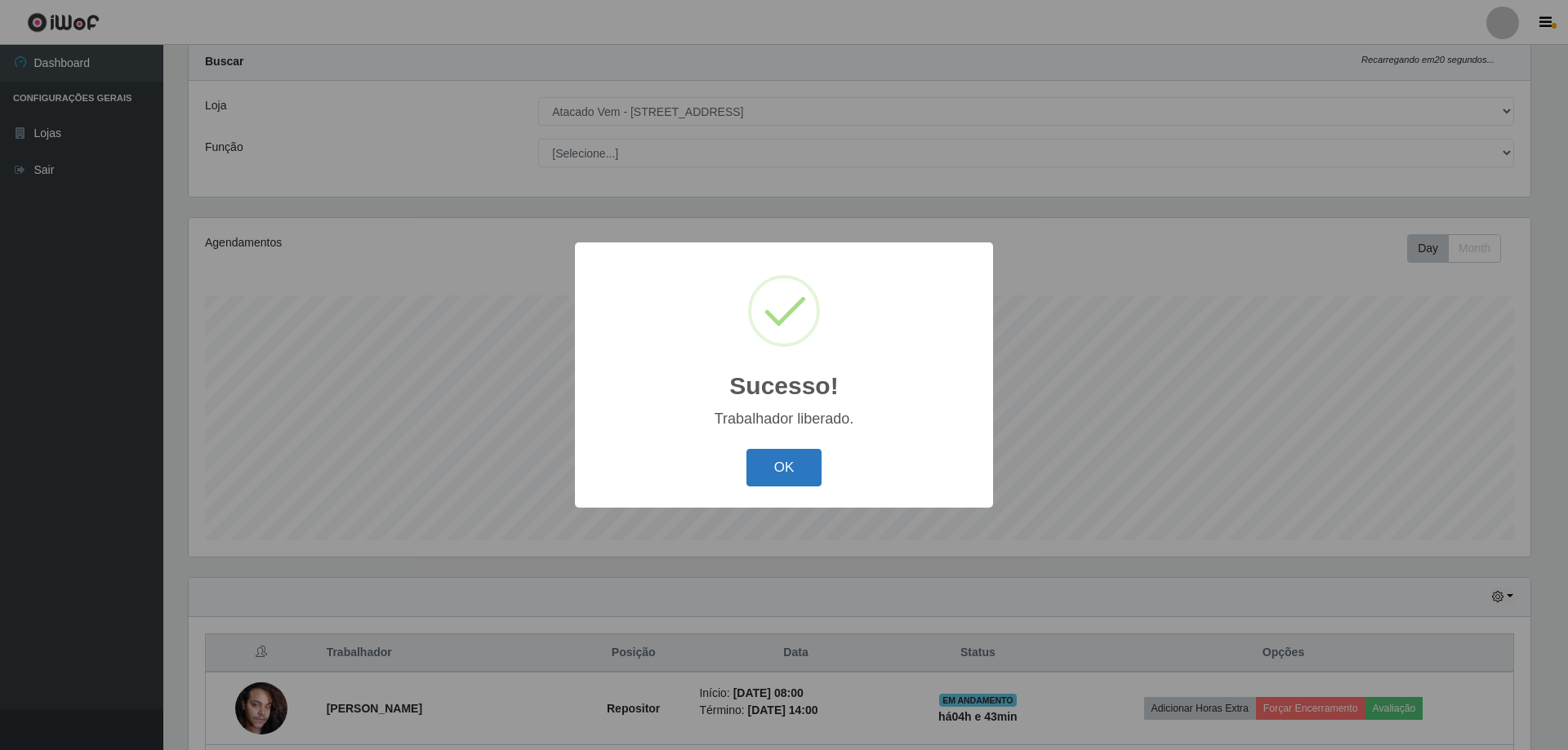
click at [795, 469] on button "OK" at bounding box center [784, 468] width 76 height 39
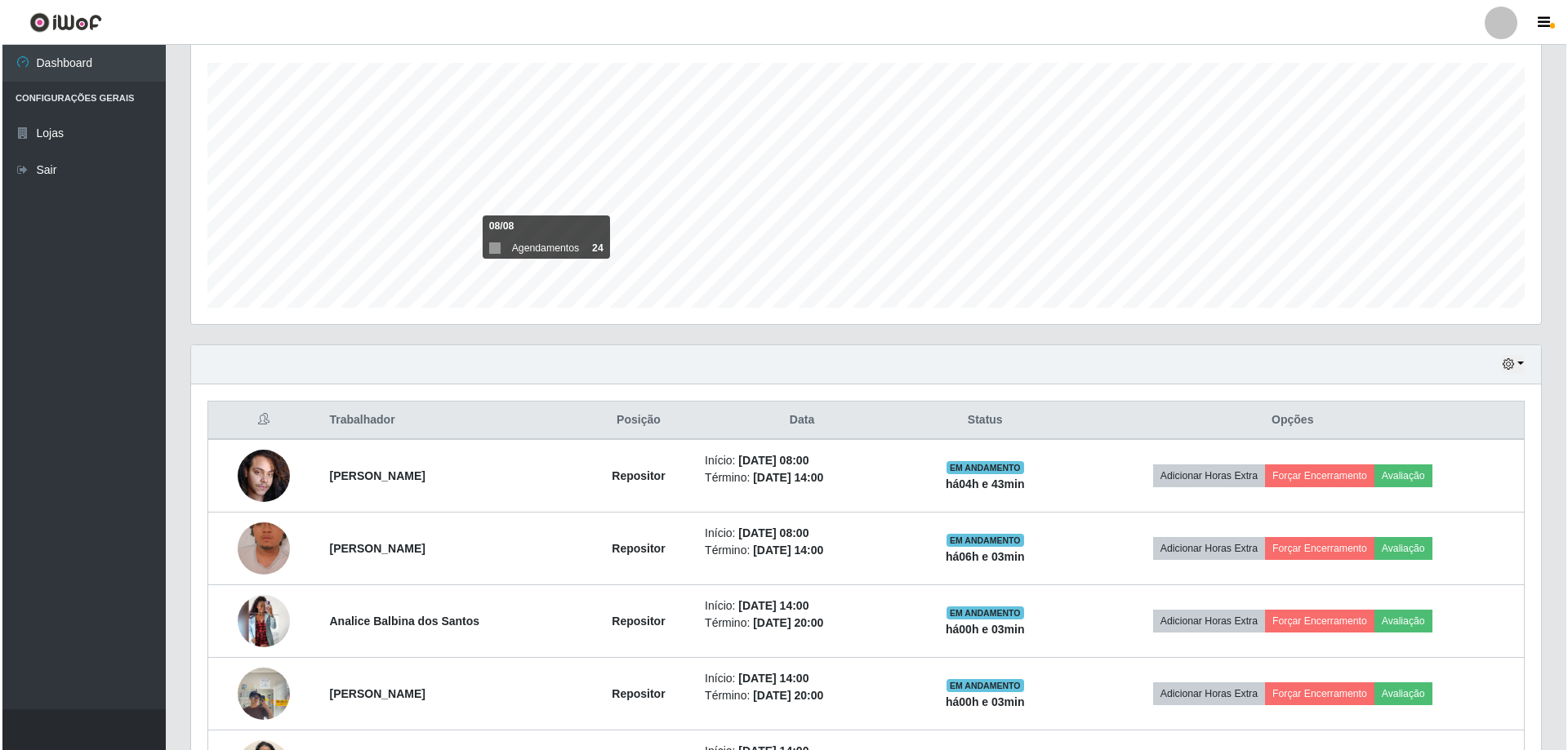
scroll to position [288, 0]
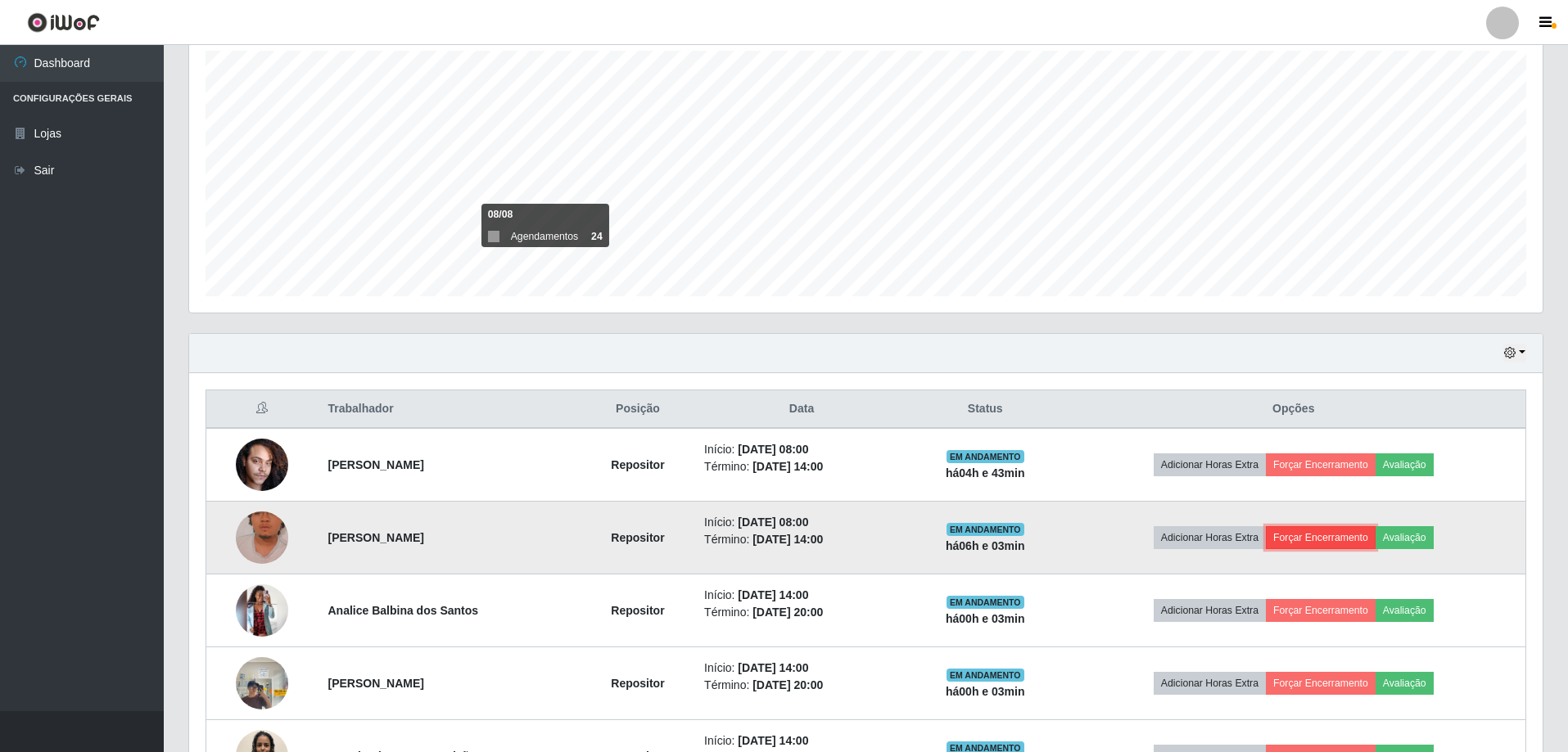
click at [1336, 536] on button "Forçar Encerramento" at bounding box center [1321, 538] width 110 height 23
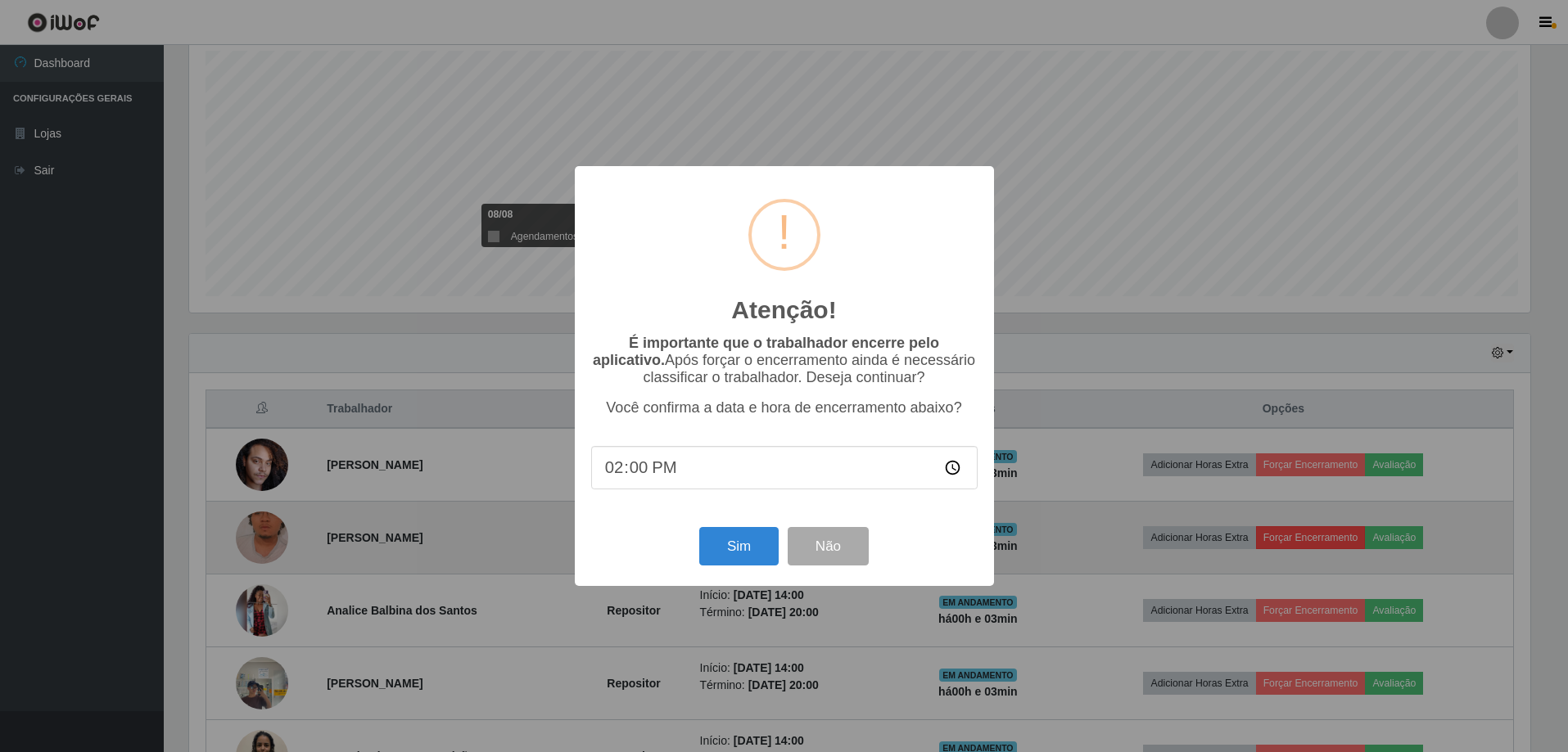
scroll to position [339, 1346]
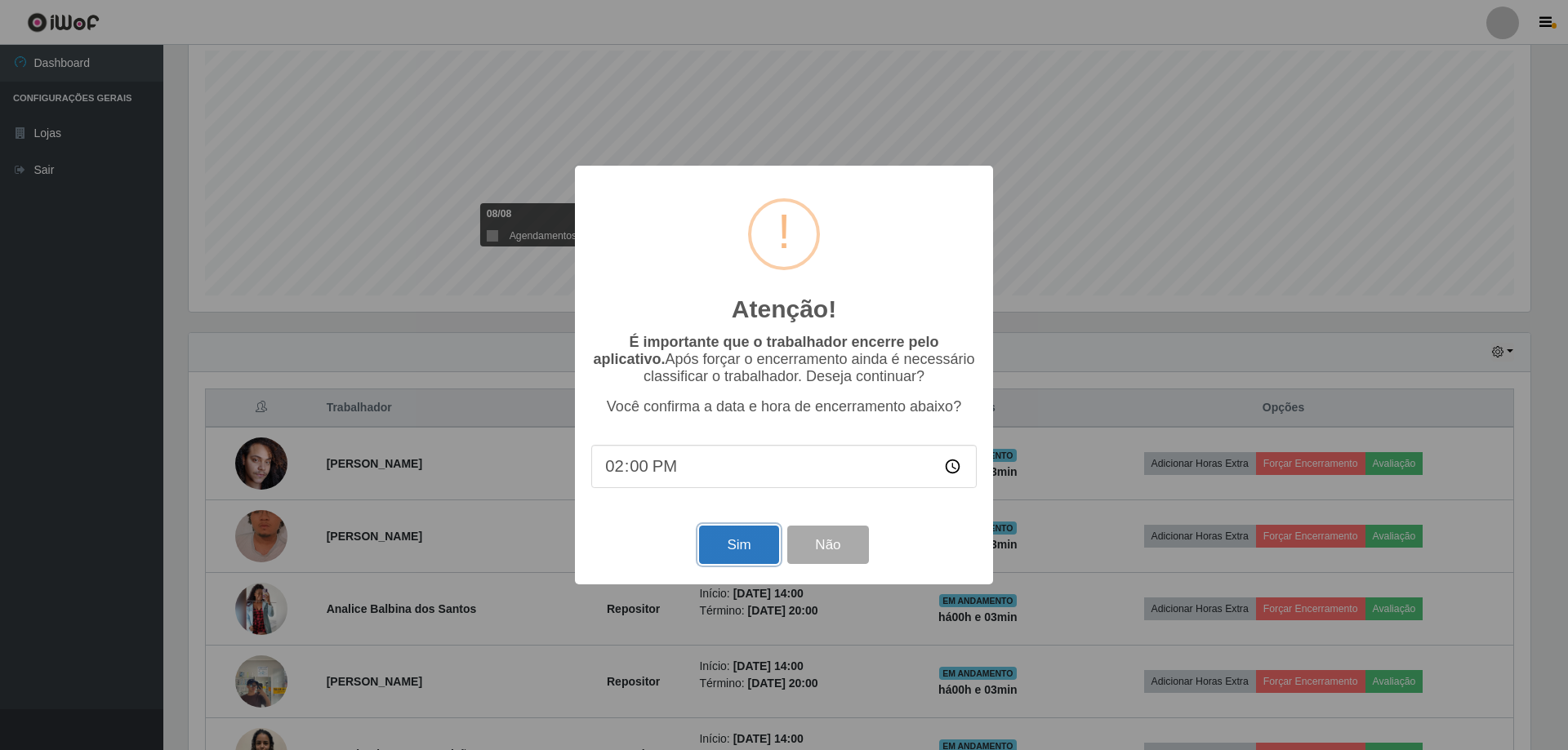
click at [756, 555] on button "Sim" at bounding box center [738, 544] width 79 height 39
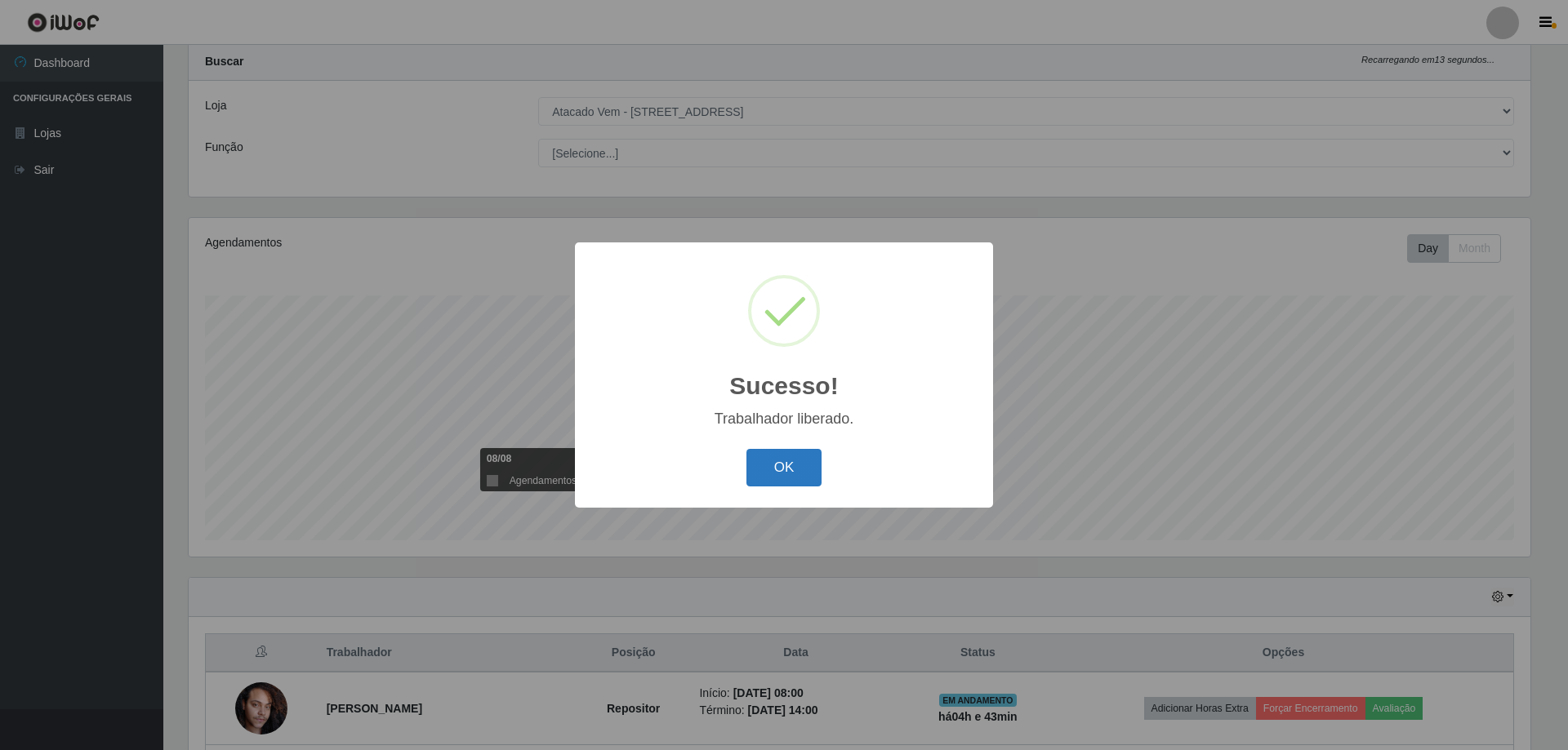
click at [772, 462] on button "OK" at bounding box center [784, 468] width 76 height 39
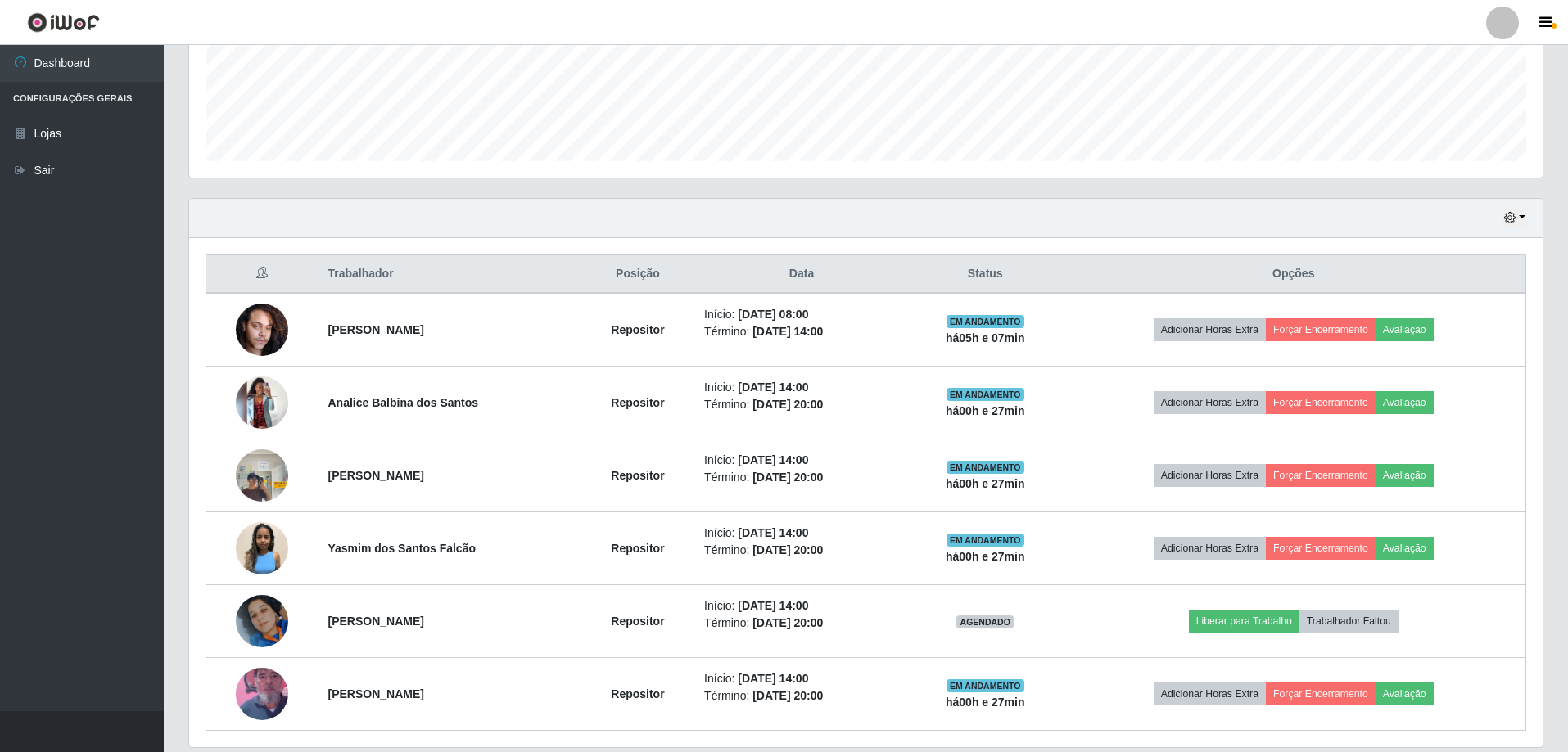
scroll to position [480, 0]
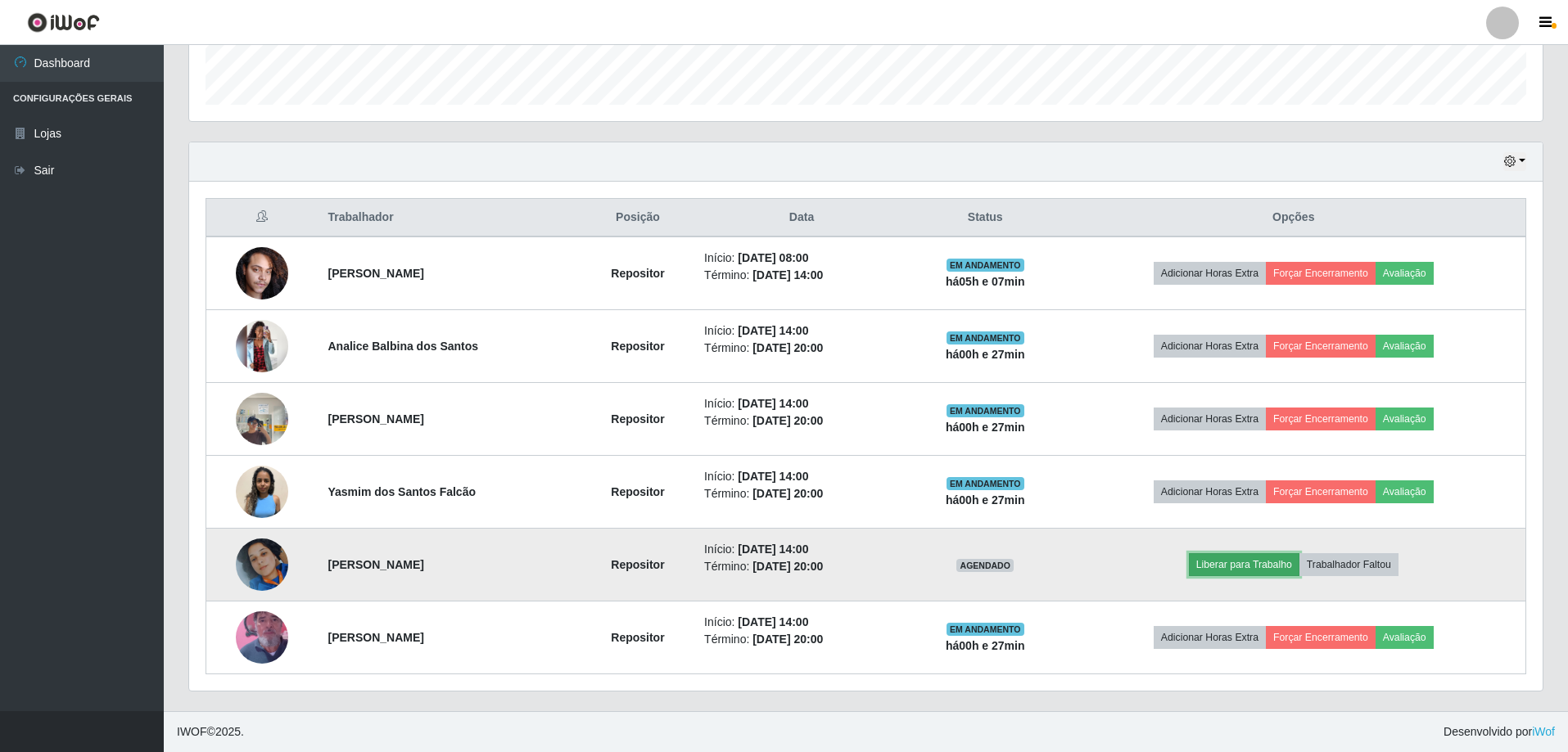
click at [1237, 562] on button "Liberar para Trabalho" at bounding box center [1243, 564] width 110 height 23
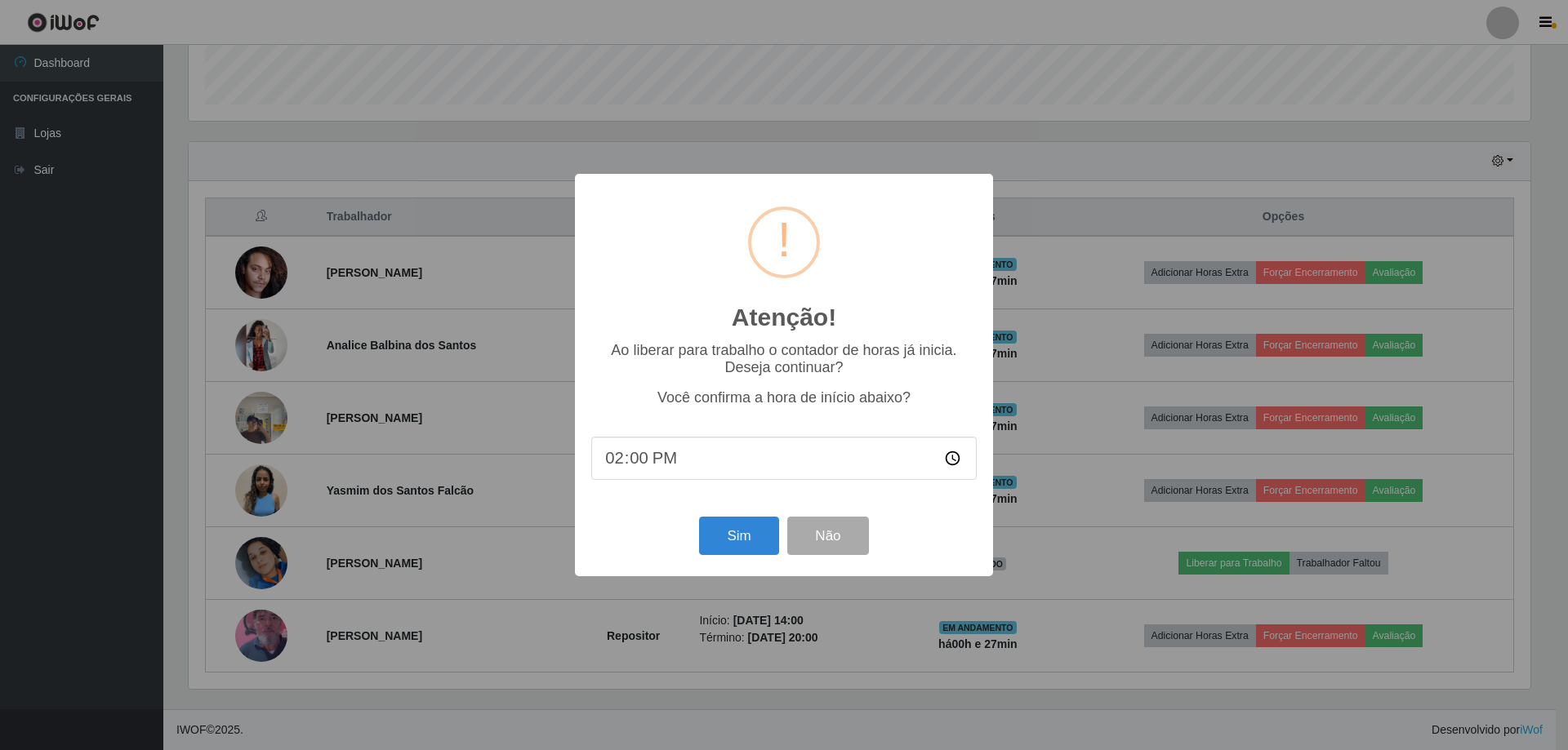
click at [662, 460] on input "14:00" at bounding box center [783, 458] width 385 height 44
click at [637, 463] on input "14:00" at bounding box center [783, 458] width 385 height 44
type input "14:27"
click at [763, 545] on button "Sim" at bounding box center [738, 535] width 79 height 39
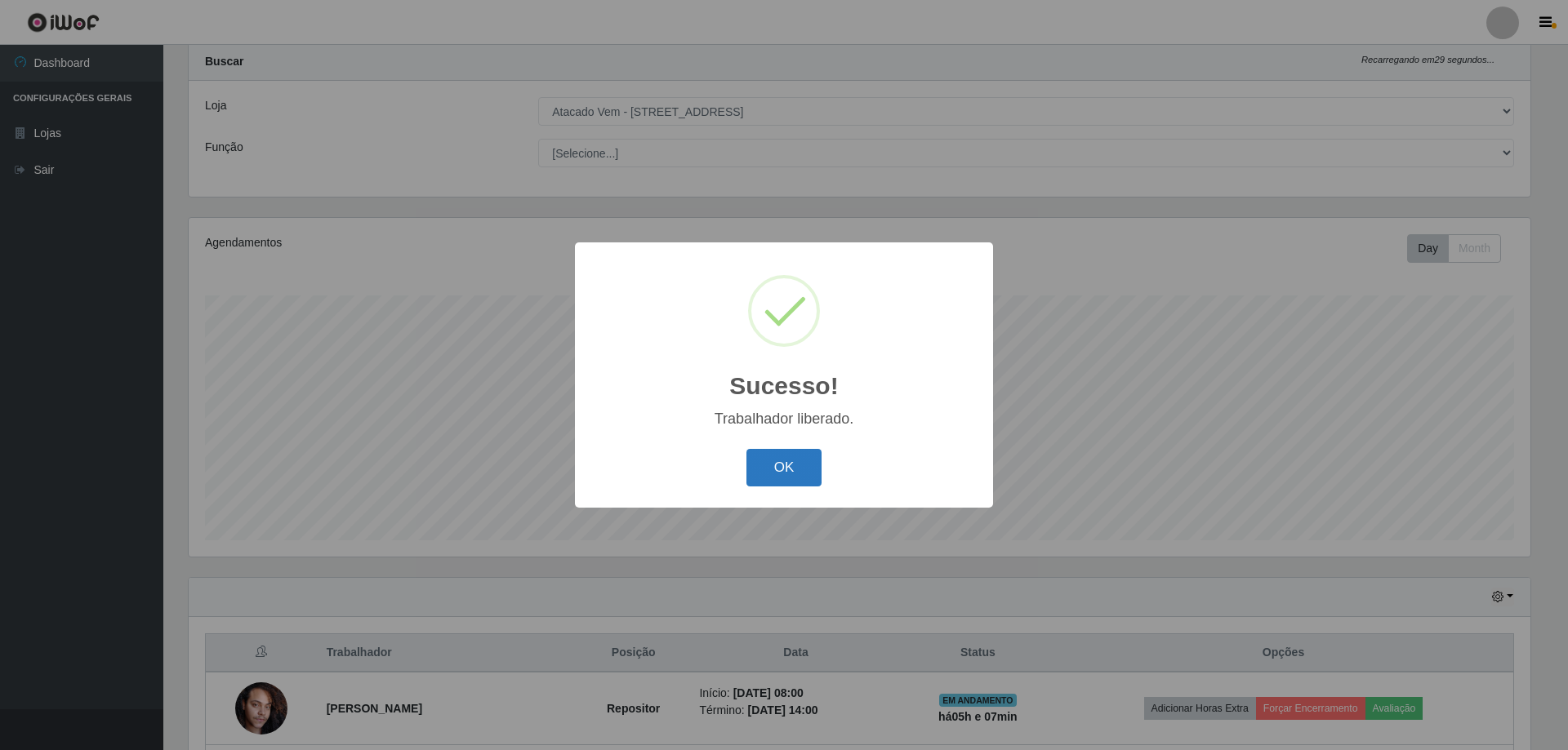
click at [780, 465] on button "OK" at bounding box center [784, 468] width 76 height 39
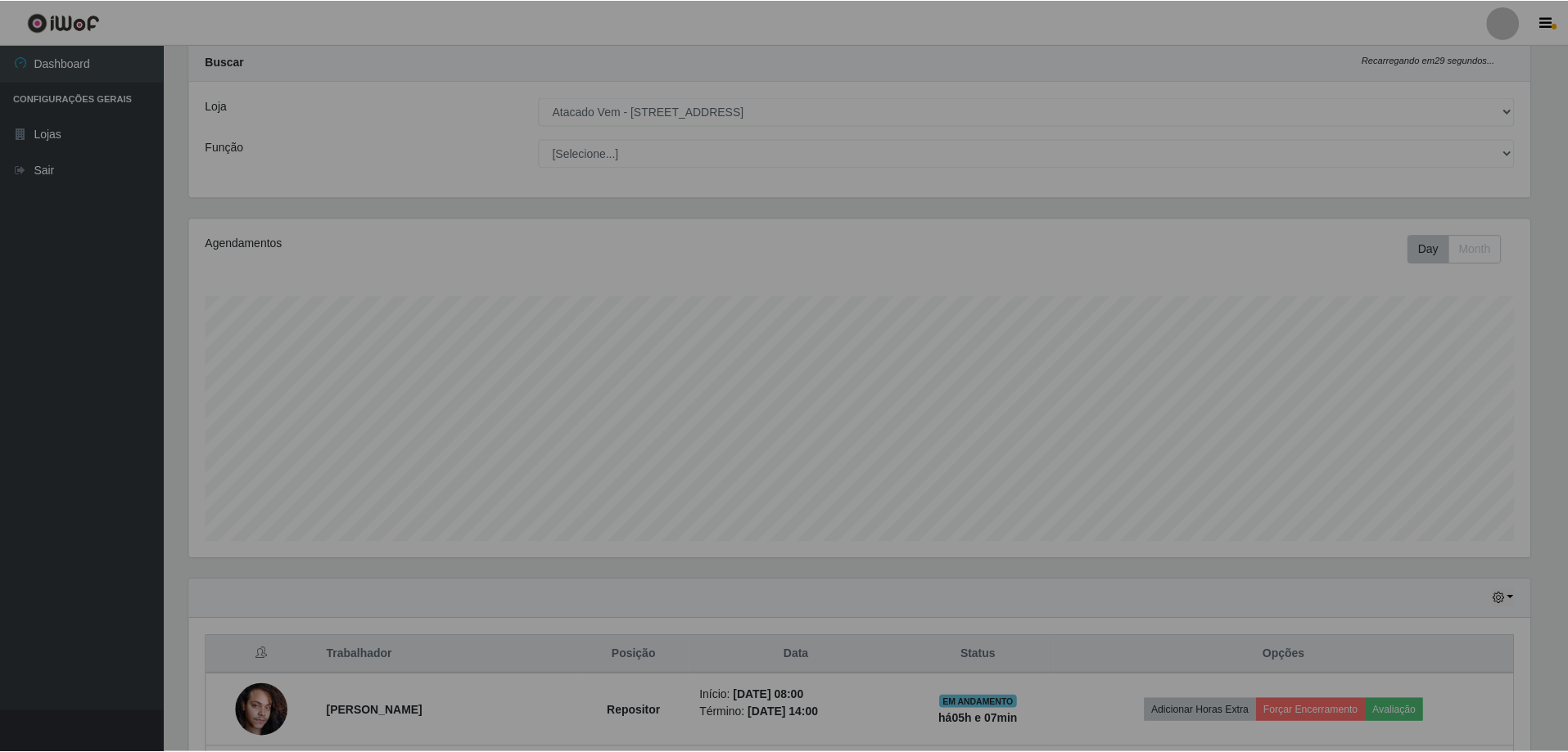
scroll to position [339, 1354]
